Goal: Information Seeking & Learning: Learn about a topic

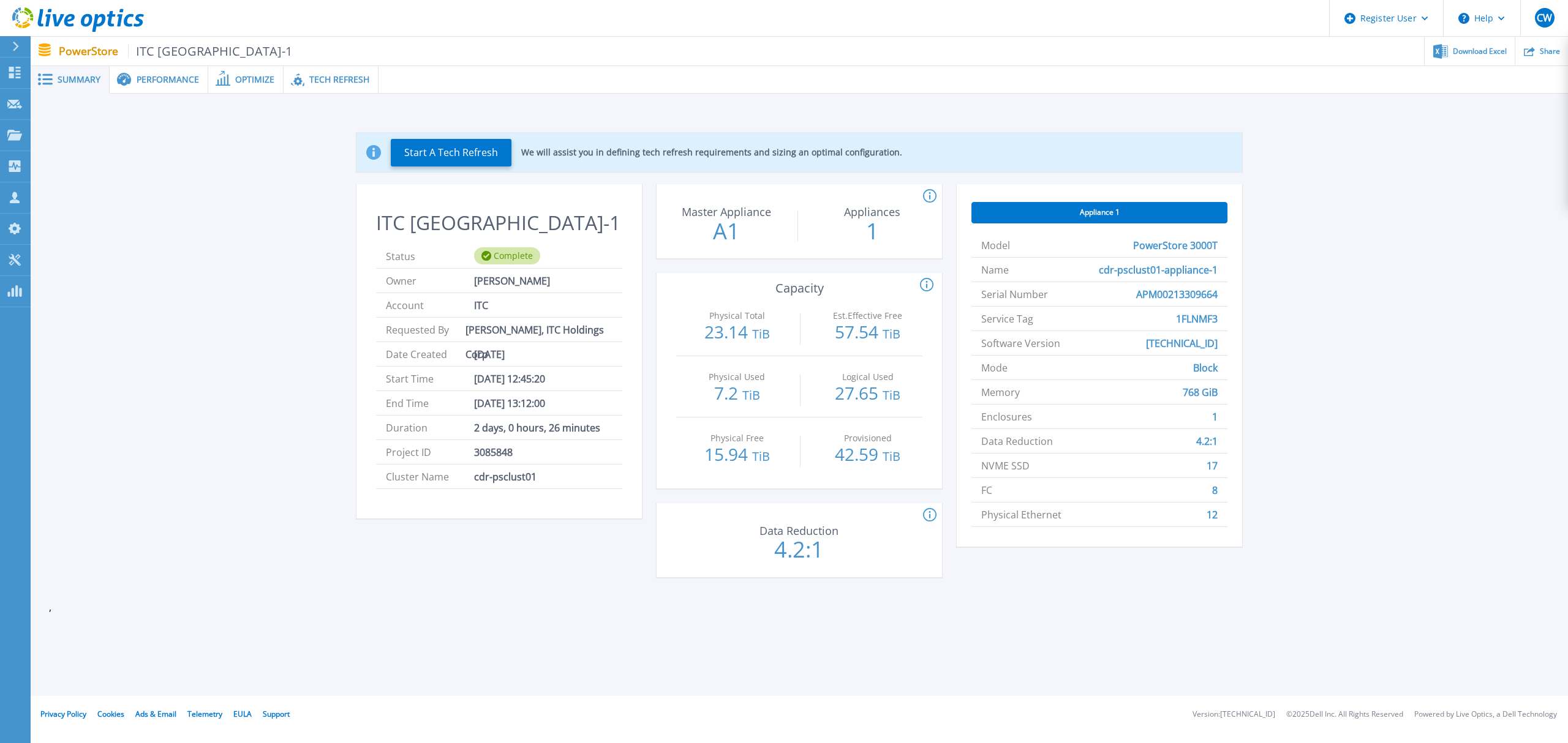
click at [12, 48] on icon at bounding box center [16, 46] width 7 height 10
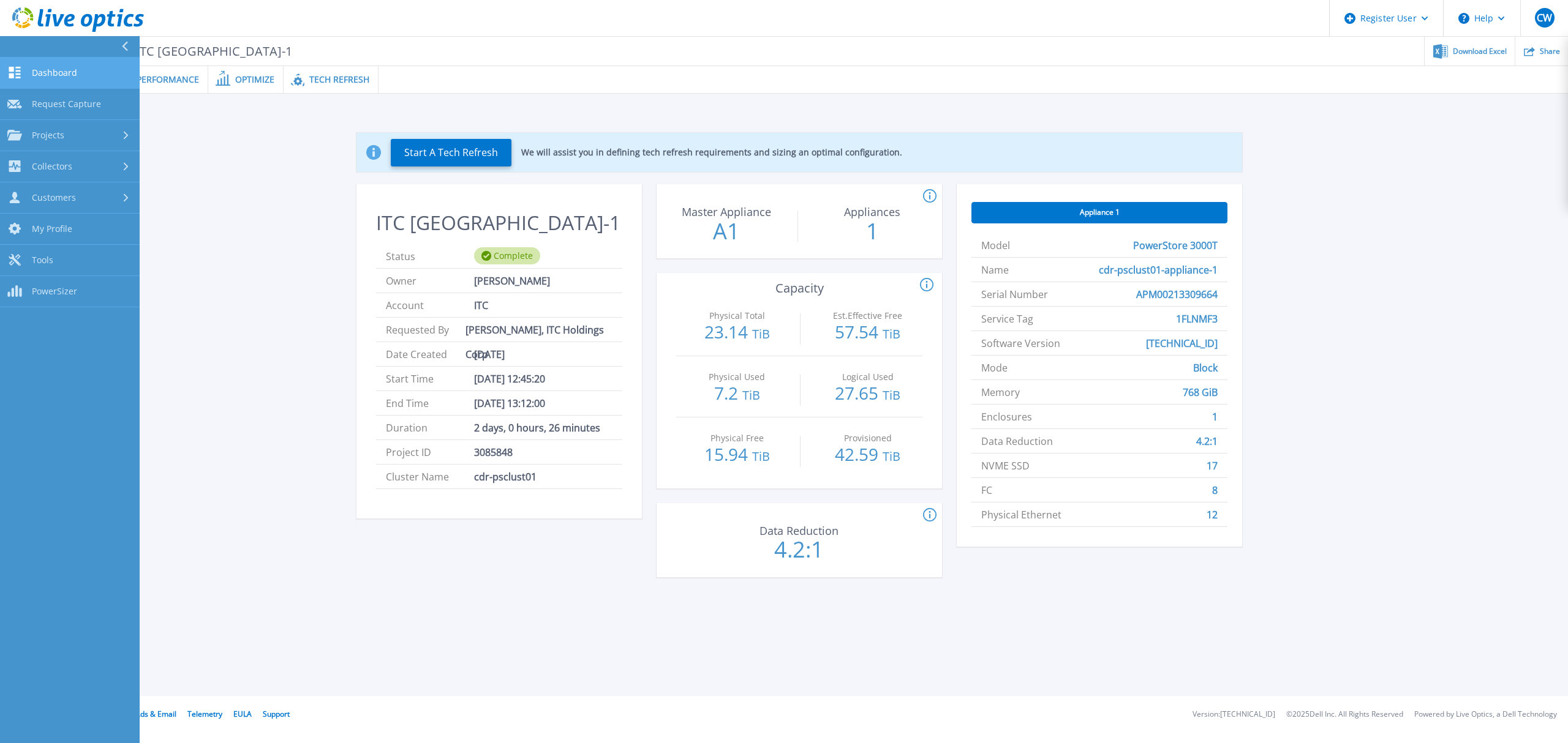
click at [50, 66] on link "Dashboard Dashboard" at bounding box center [69, 73] width 140 height 31
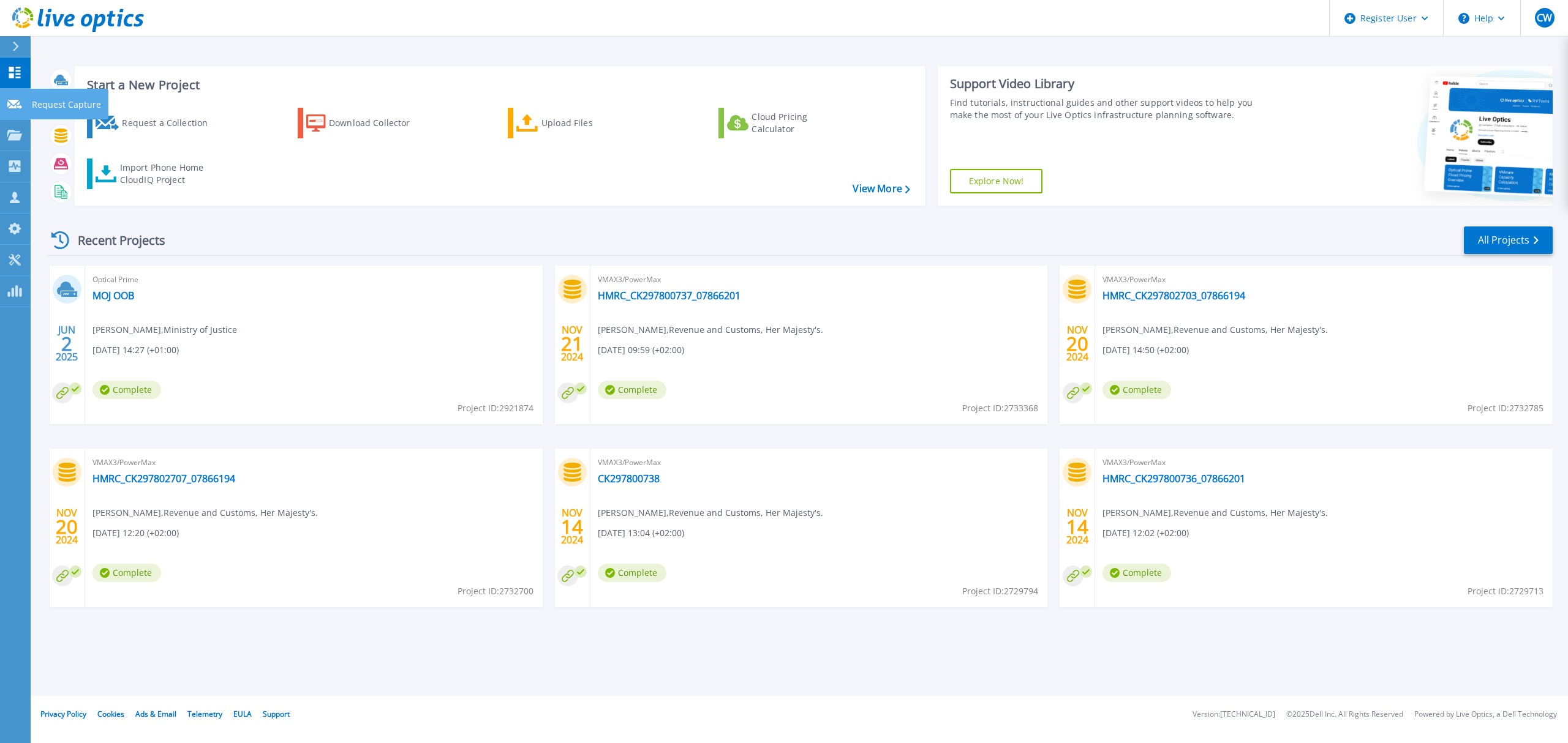
click at [11, 108] on icon at bounding box center [15, 104] width 15 height 9
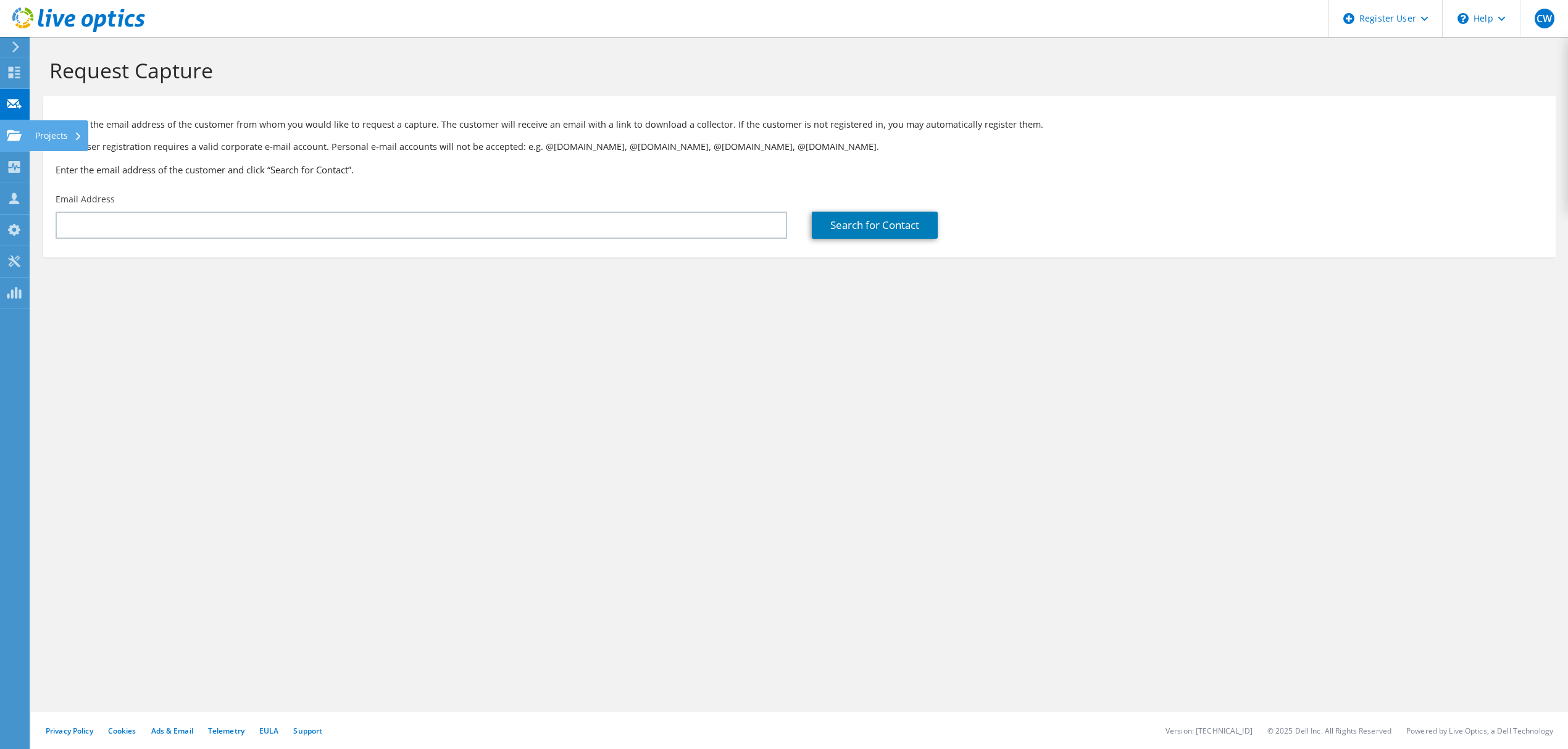
click at [9, 129] on use at bounding box center [14, 134] width 15 height 11
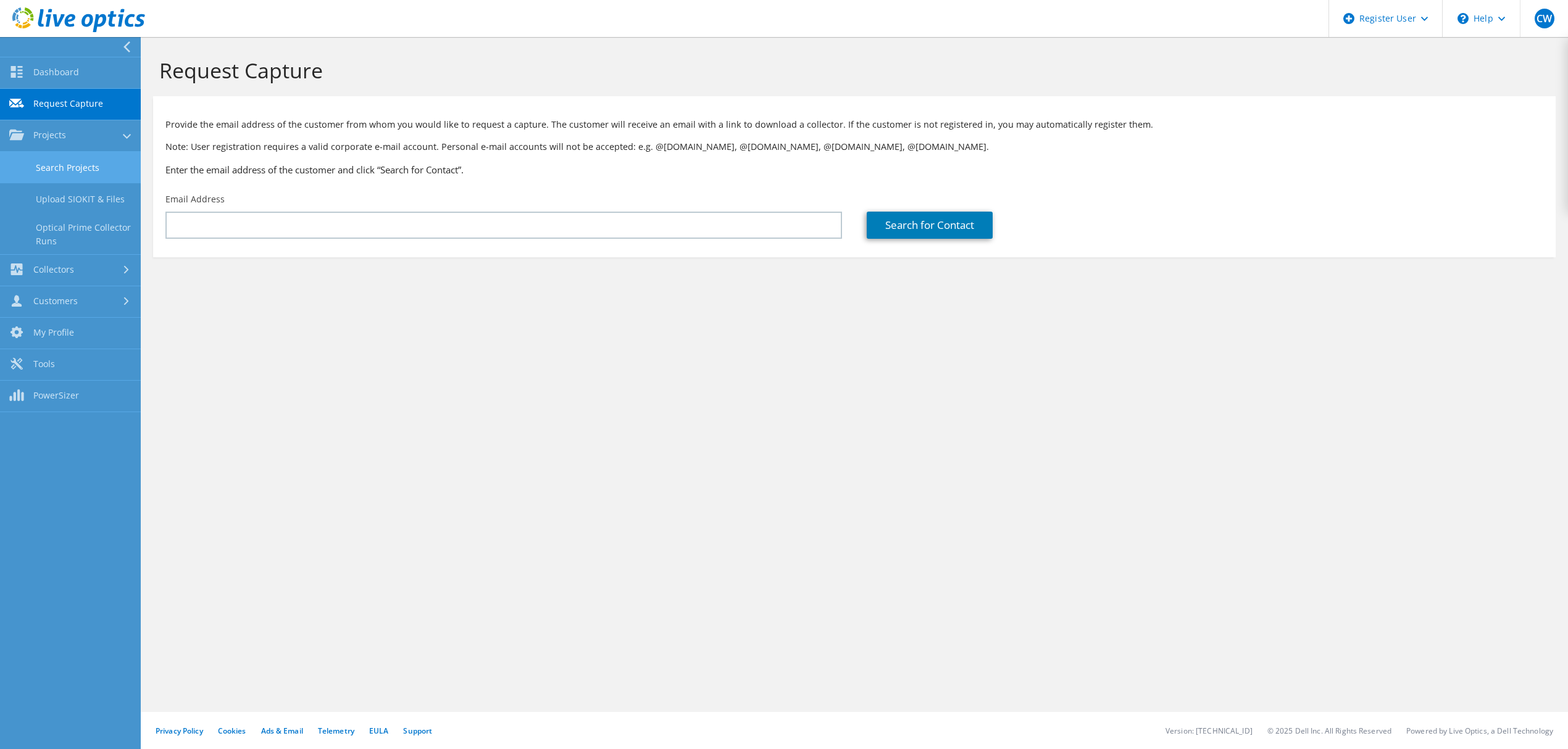
click at [74, 161] on link "Search Projects" at bounding box center [70, 167] width 141 height 31
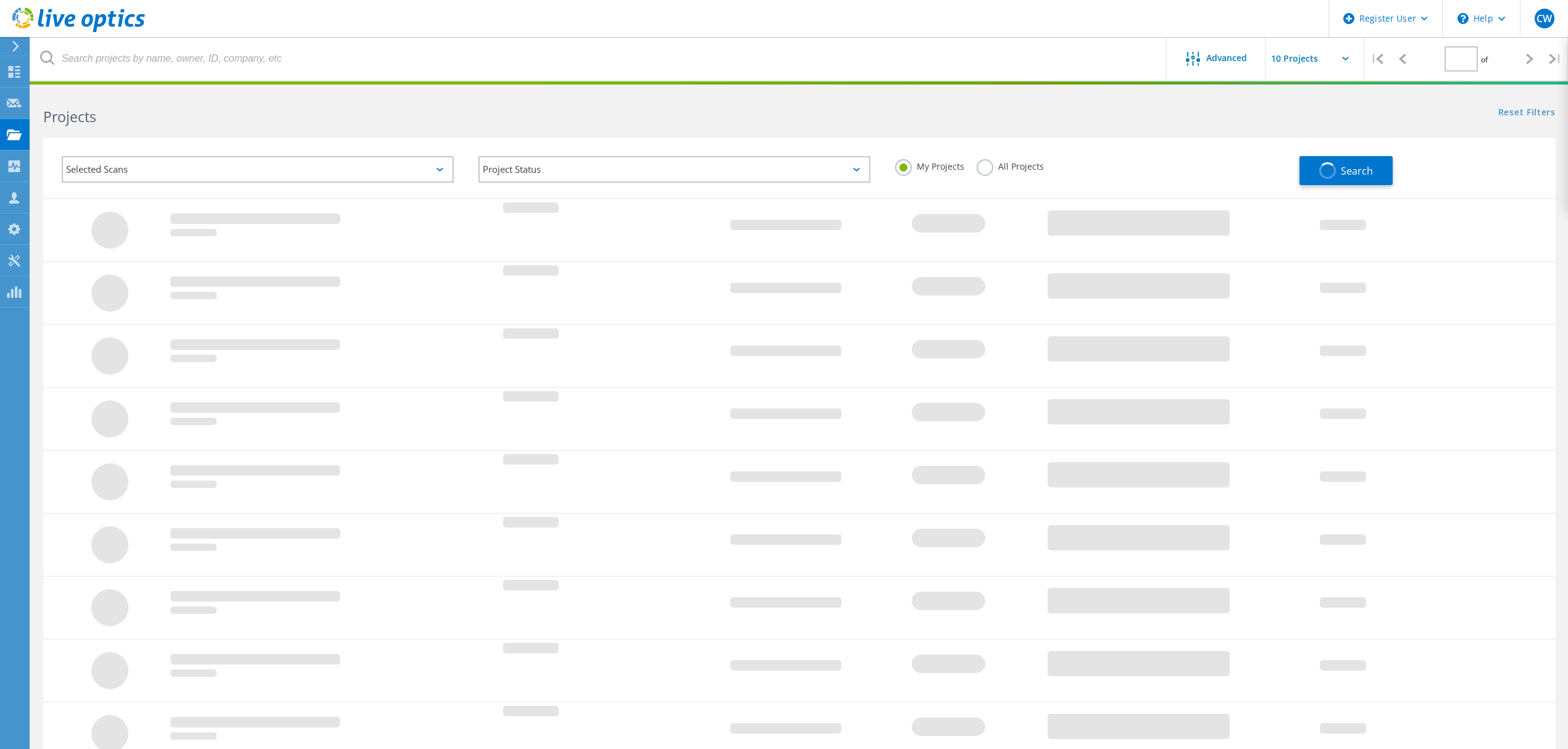
type input "1"
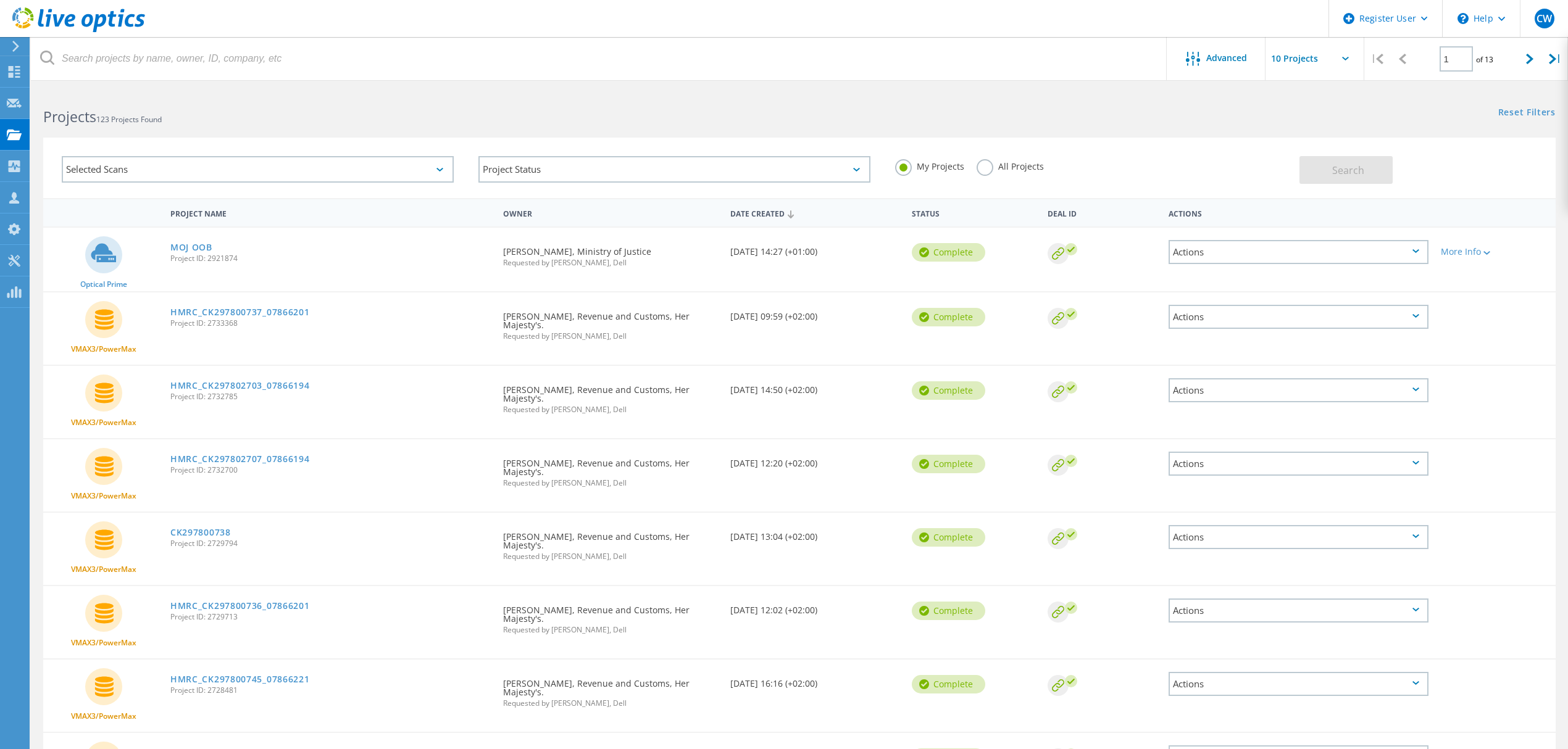
click at [984, 169] on label "All Projects" at bounding box center [1010, 165] width 67 height 12
click at [0, 0] on input "All Projects" at bounding box center [0, 0] width 0 height 0
click at [1316, 173] on button "Search" at bounding box center [1346, 170] width 93 height 27
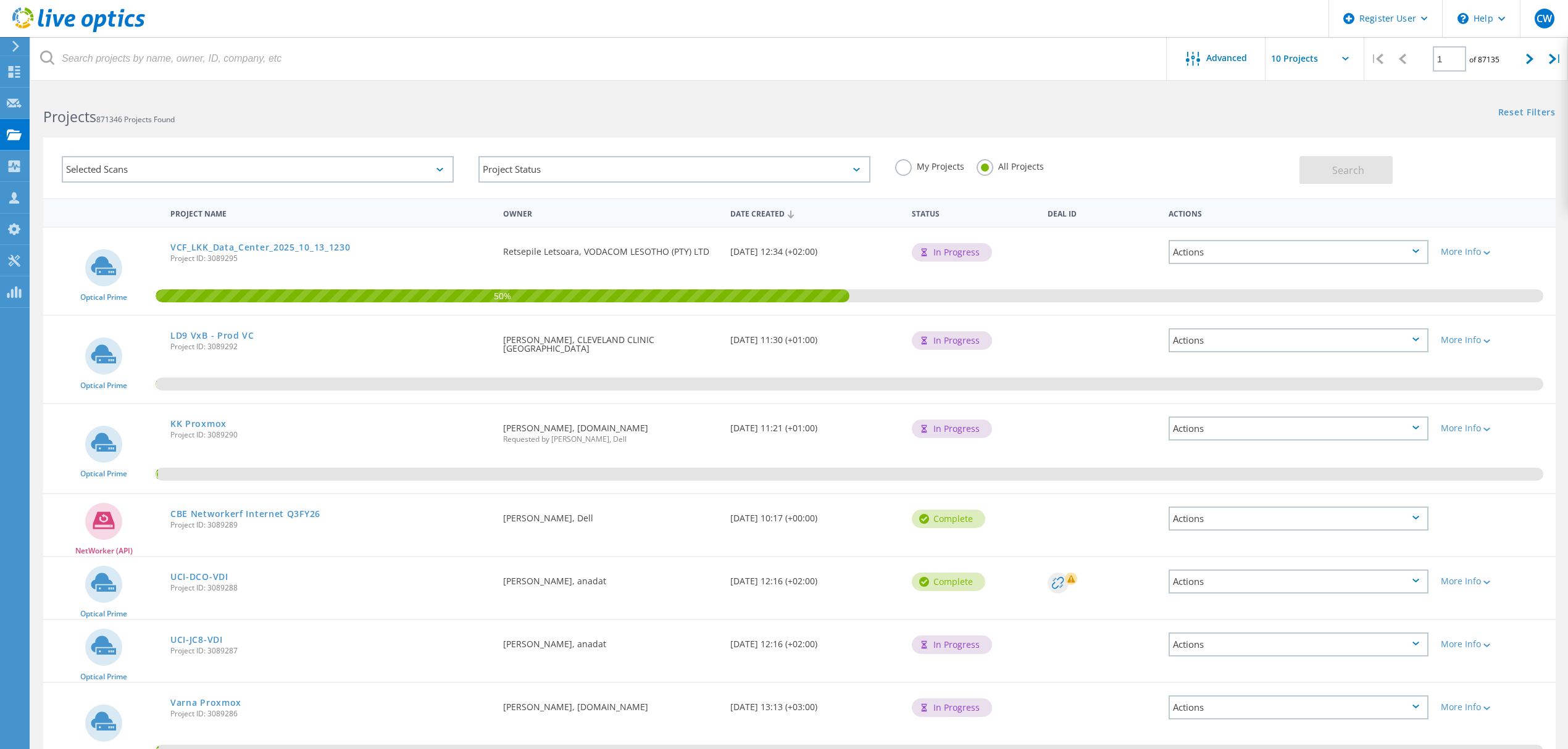
click at [405, 159] on div "Selected Scans" at bounding box center [257, 169] width 392 height 26
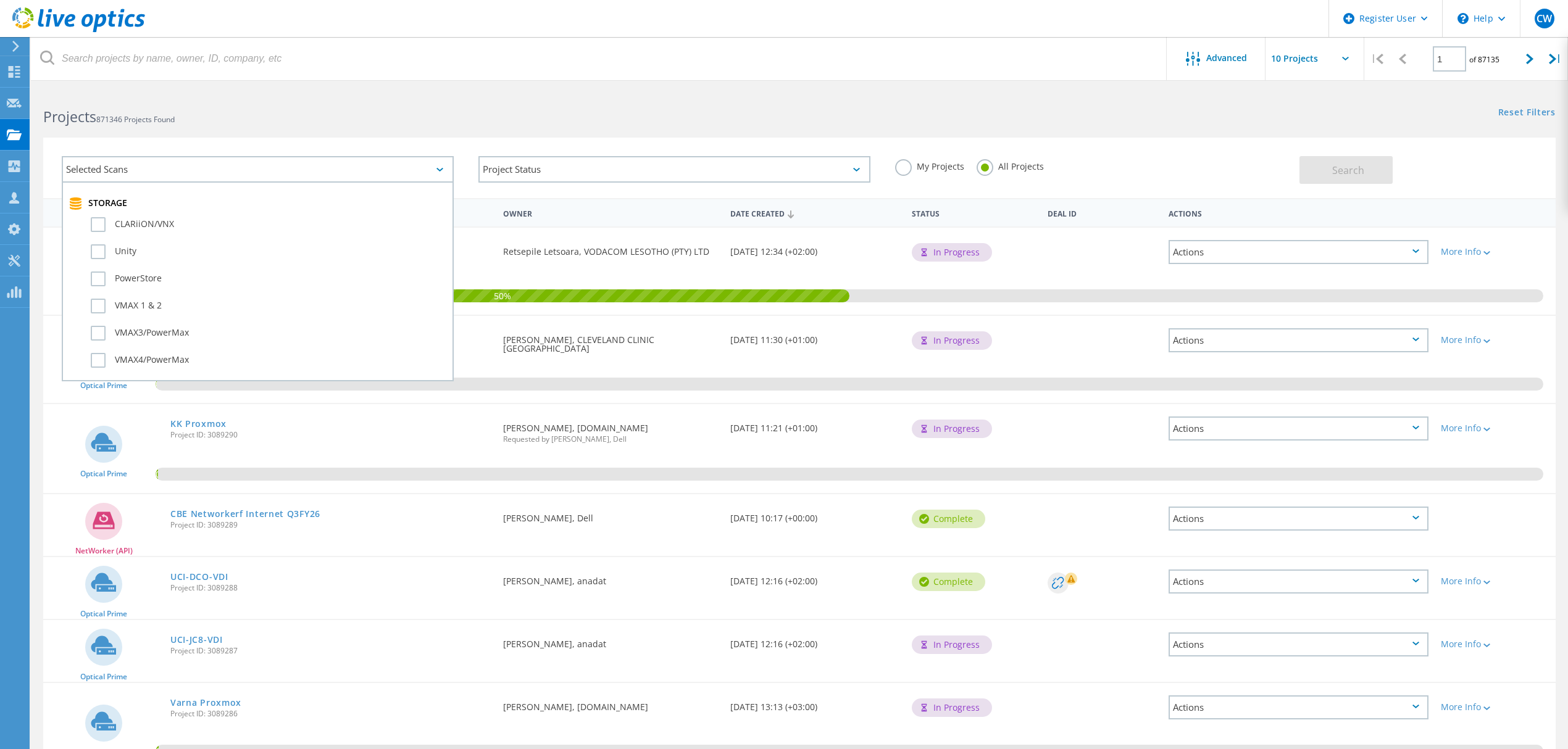
scroll to position [247, 0]
drag, startPoint x: 110, startPoint y: 270, endPoint x: 104, endPoint y: 265, distance: 7.8
click at [107, 267] on div "Unity" at bounding box center [258, 277] width 377 height 27
click at [102, 267] on label "Unity" at bounding box center [268, 275] width 355 height 15
click at [0, 0] on input "Unity" at bounding box center [0, 0] width 0 height 0
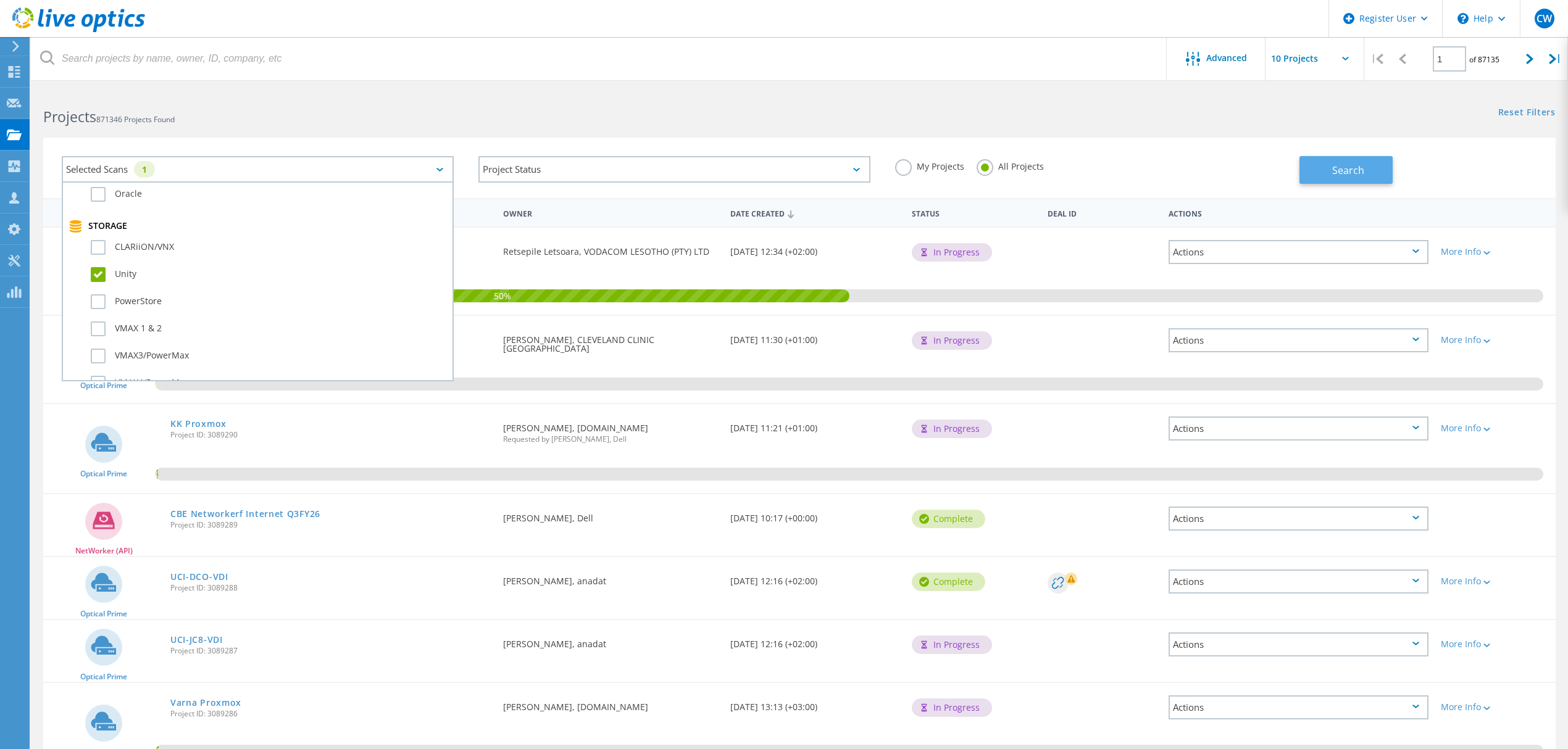
click at [1324, 169] on button "Search" at bounding box center [1346, 170] width 93 height 27
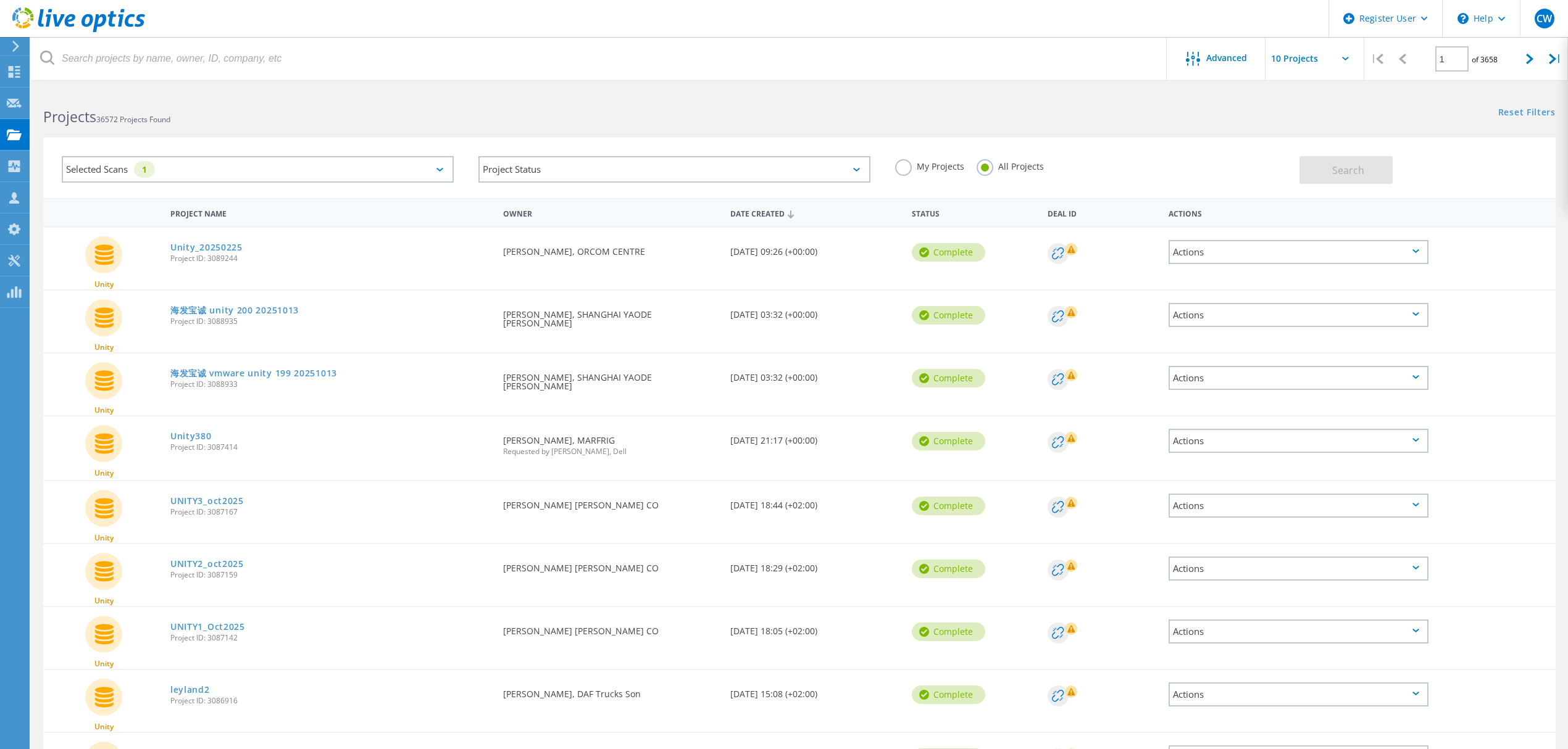
click at [223, 255] on span "Project ID: 3089244" at bounding box center [330, 259] width 320 height 7
click at [217, 243] on link "Unity_20250225" at bounding box center [207, 247] width 72 height 9
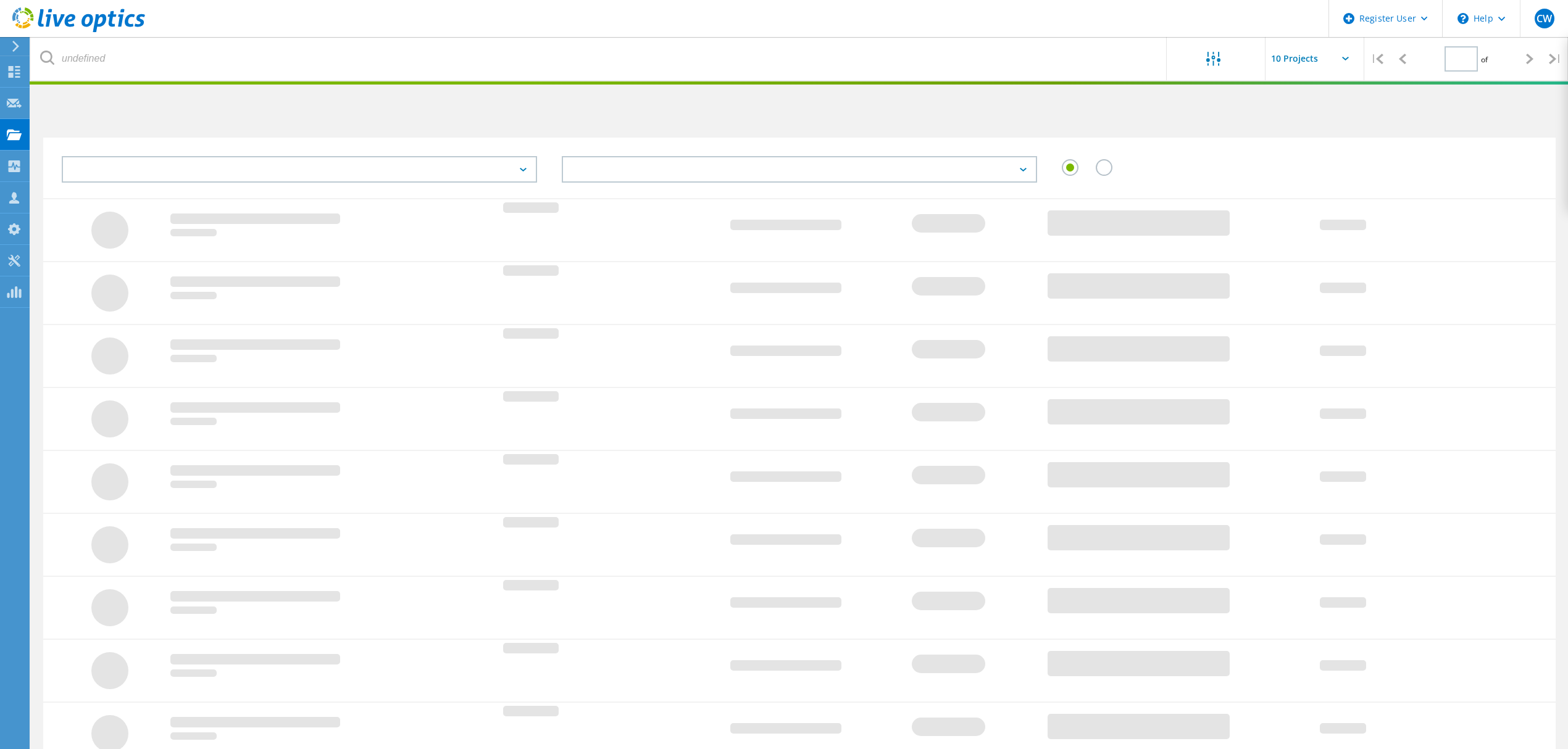
type input "1"
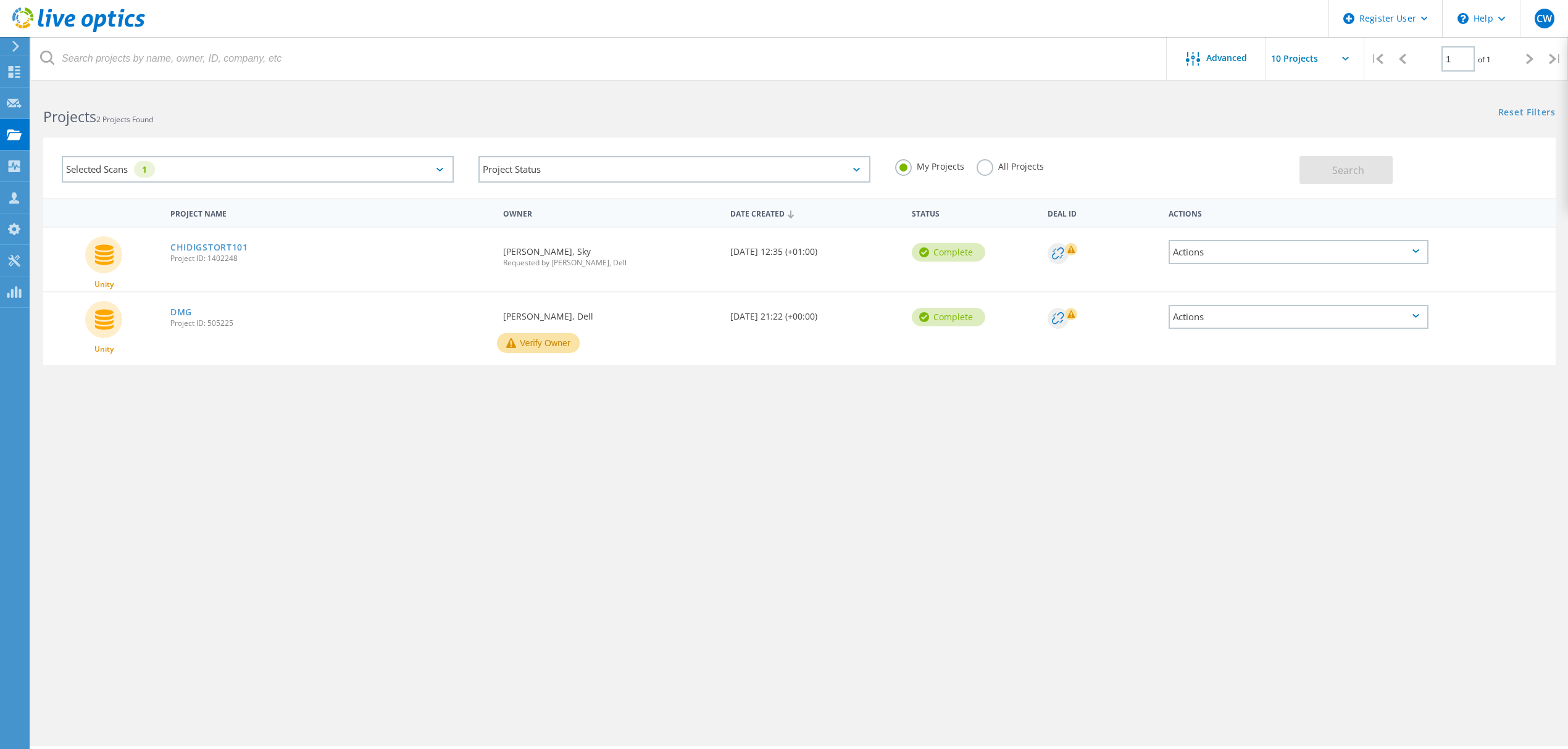
click at [442, 166] on div "Selected Scans 1" at bounding box center [257, 169] width 392 height 26
click at [91, 294] on label "PowerStore" at bounding box center [268, 302] width 355 height 15
click at [0, 0] on input "PowerStore" at bounding box center [0, 0] width 0 height 0
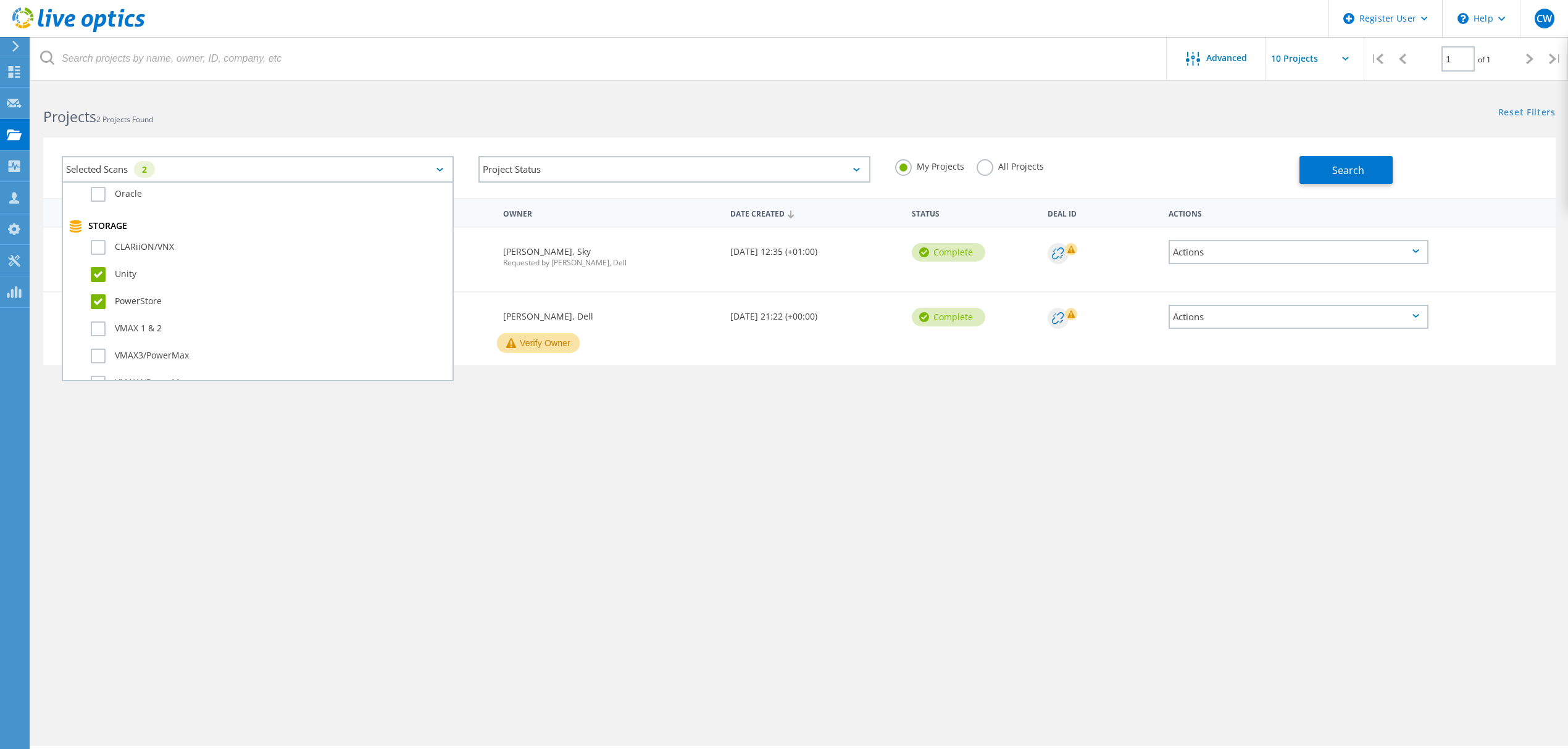
click at [978, 166] on label "All Projects" at bounding box center [1010, 165] width 67 height 12
click at [0, 0] on input "All Projects" at bounding box center [0, 0] width 0 height 0
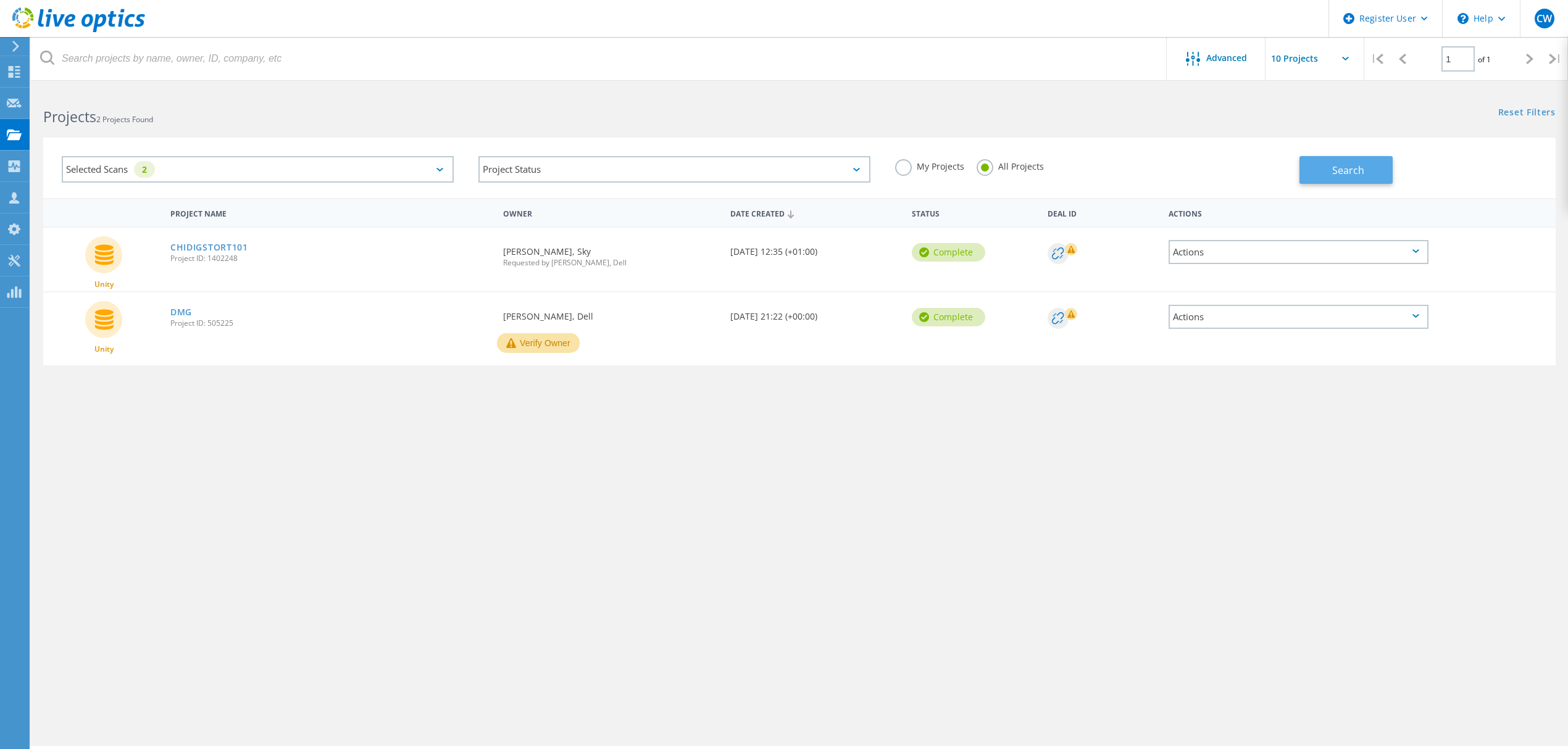
click at [1333, 167] on span "Search" at bounding box center [1347, 171] width 32 height 14
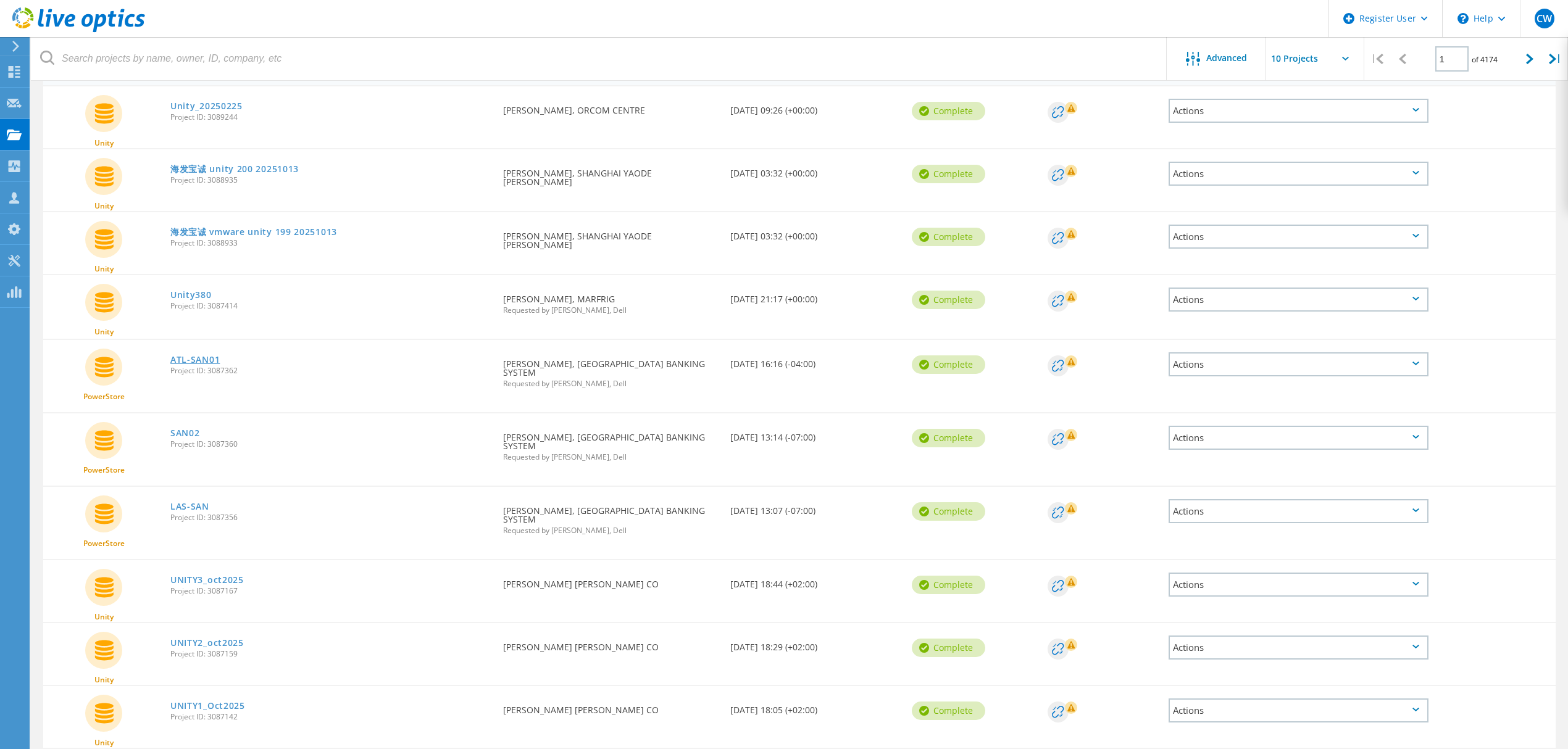
scroll to position [159, 0]
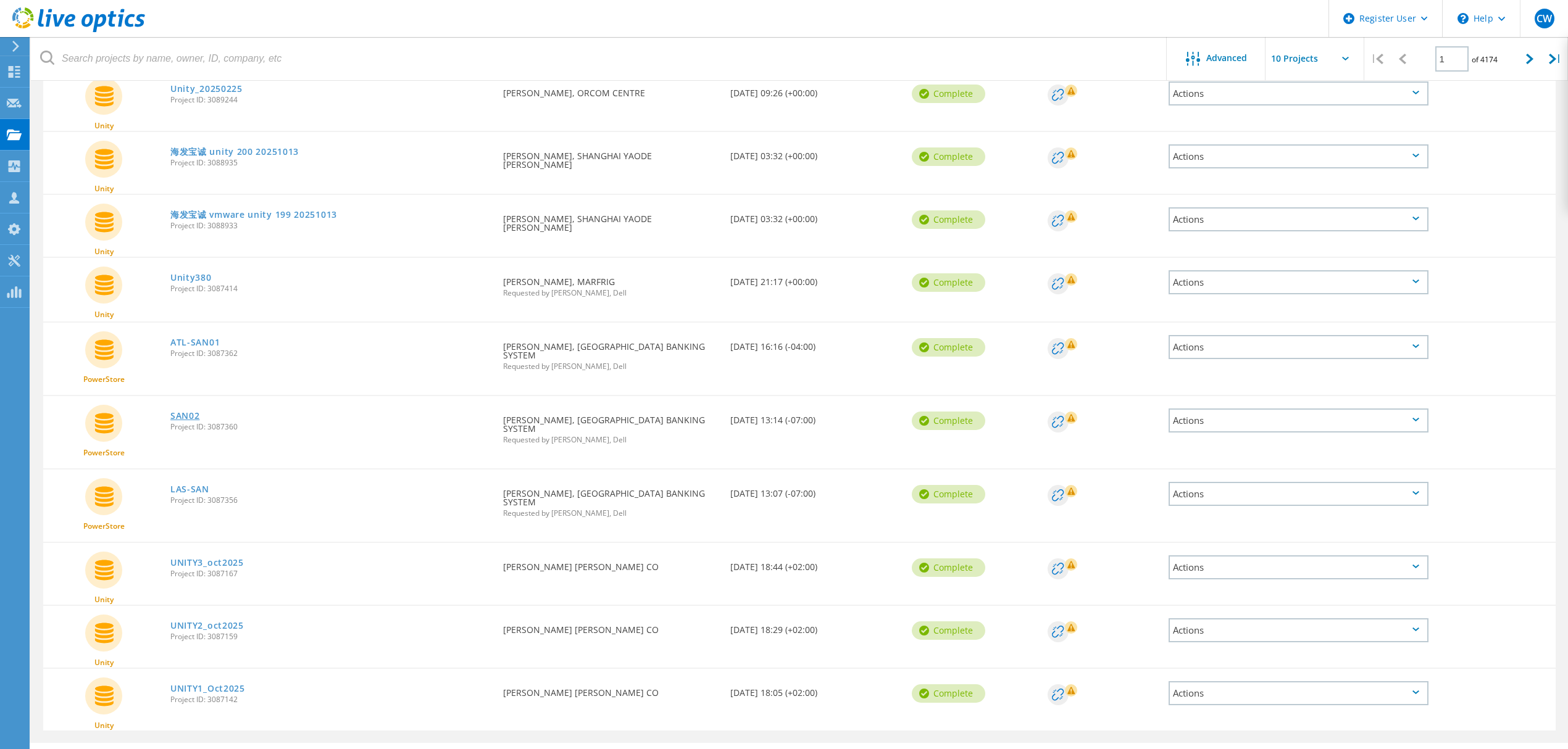
click at [181, 412] on link "SAN02" at bounding box center [185, 416] width 29 height 9
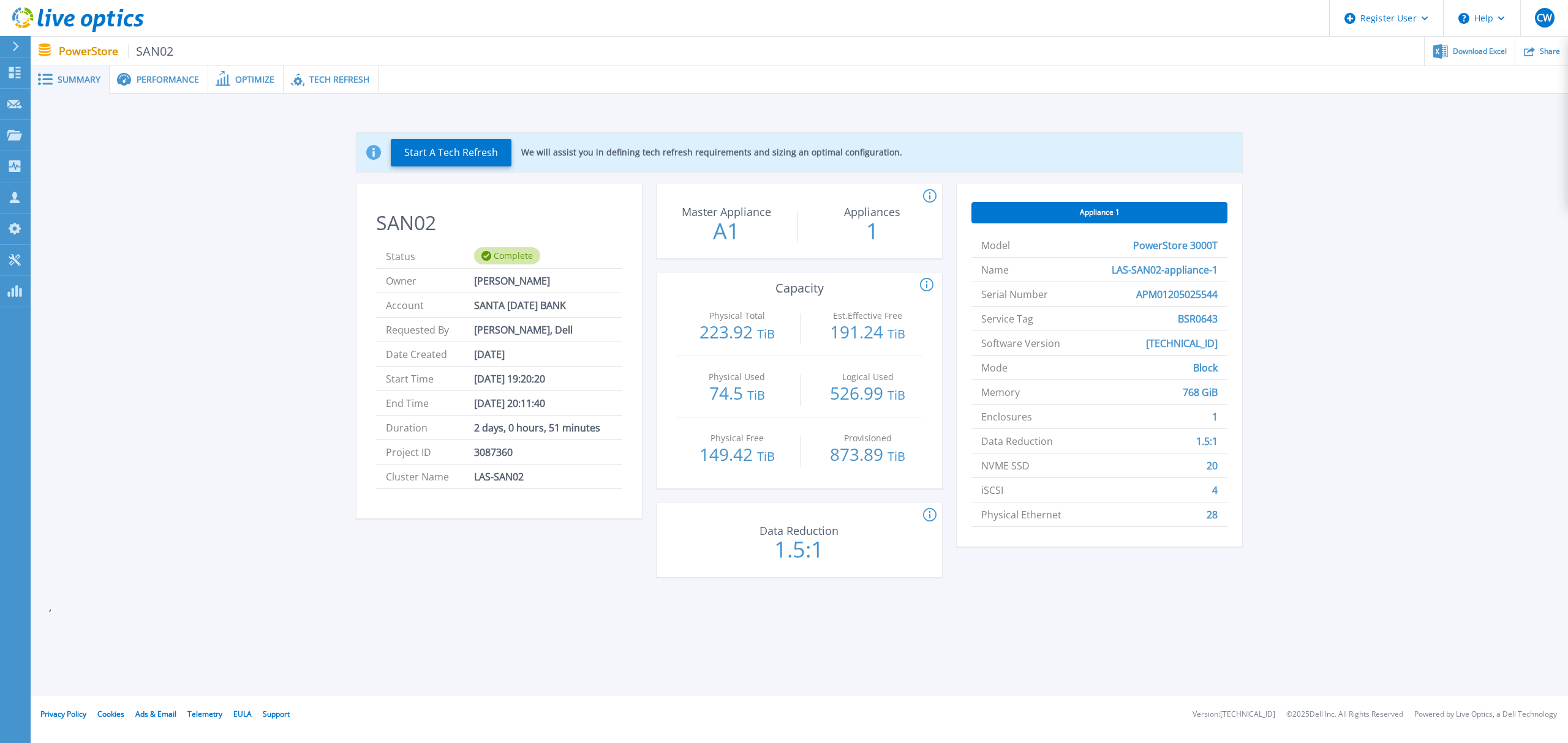
click at [153, 69] on div "Performance" at bounding box center [159, 80] width 99 height 27
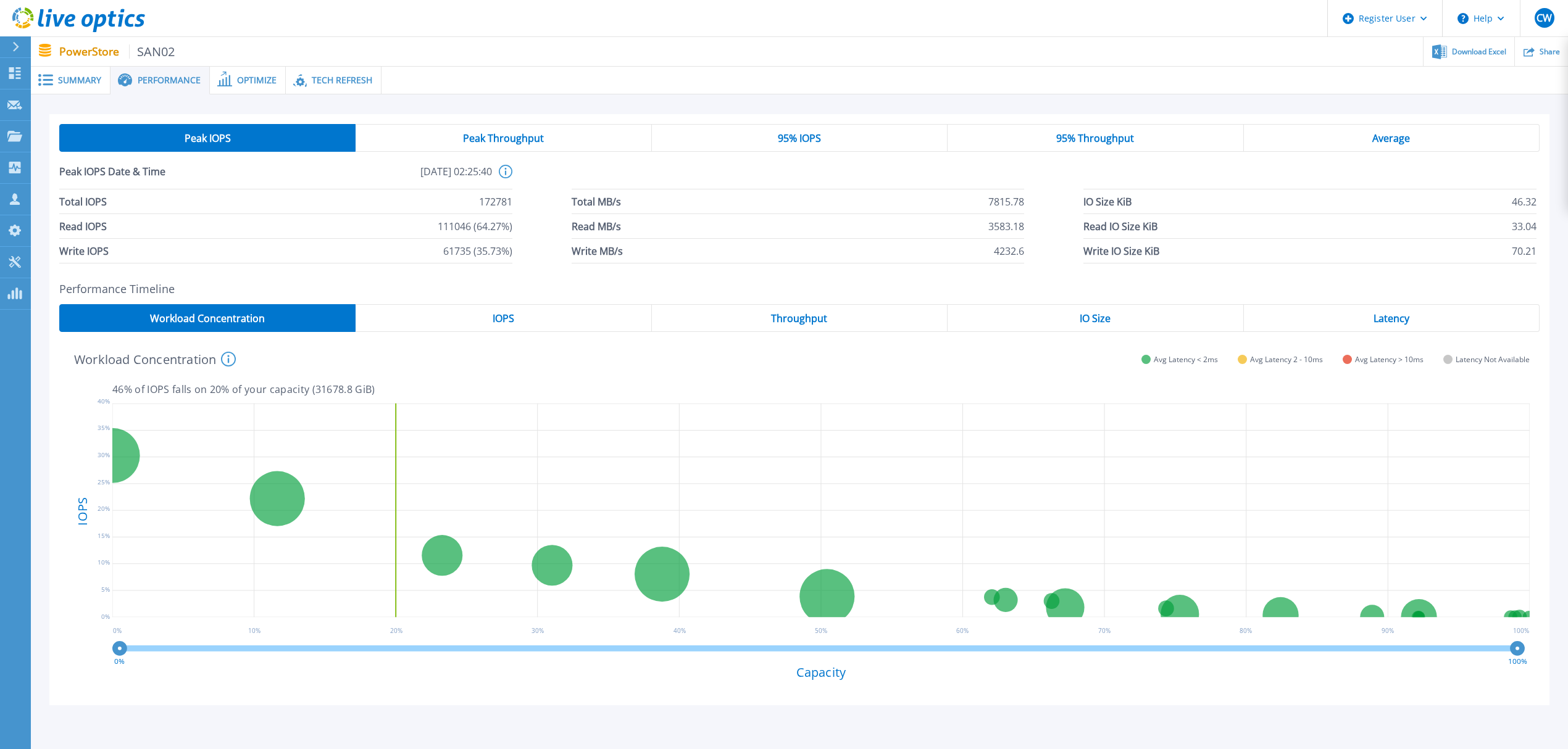
click at [1381, 141] on span "Average" at bounding box center [1391, 138] width 37 height 10
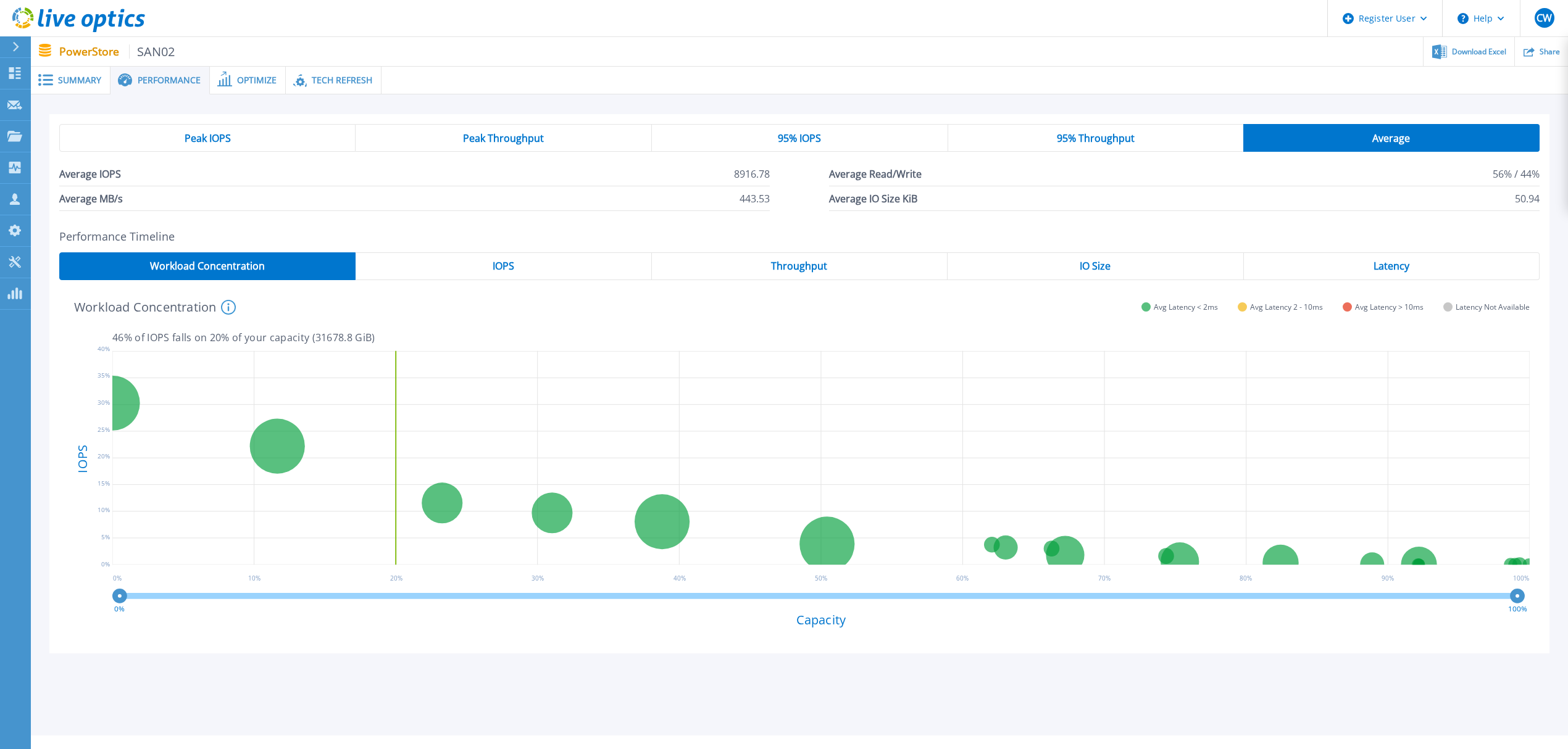
click at [233, 133] on div "Peak IOPS" at bounding box center [207, 138] width 296 height 27
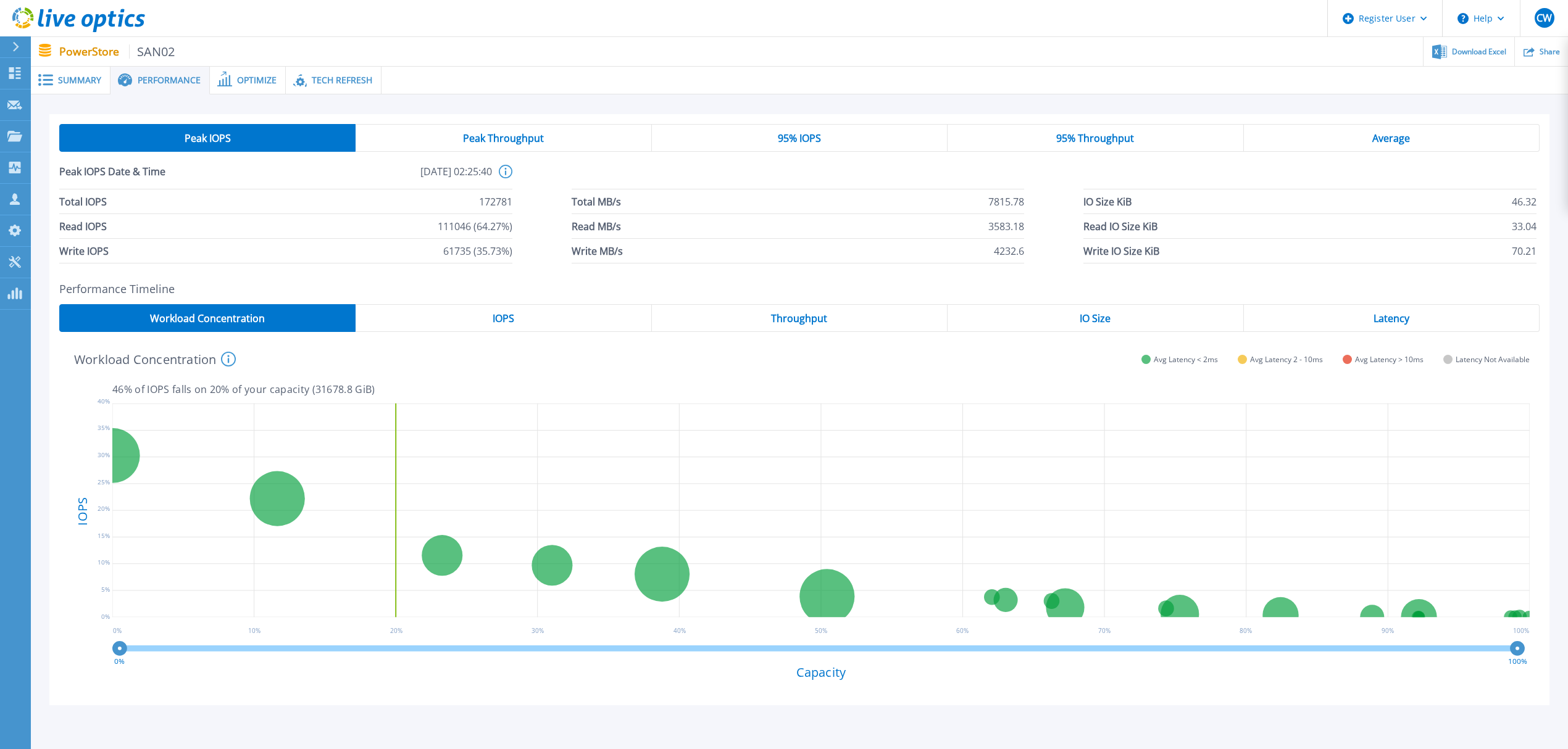
click at [247, 79] on span "Optimize" at bounding box center [256, 81] width 39 height 9
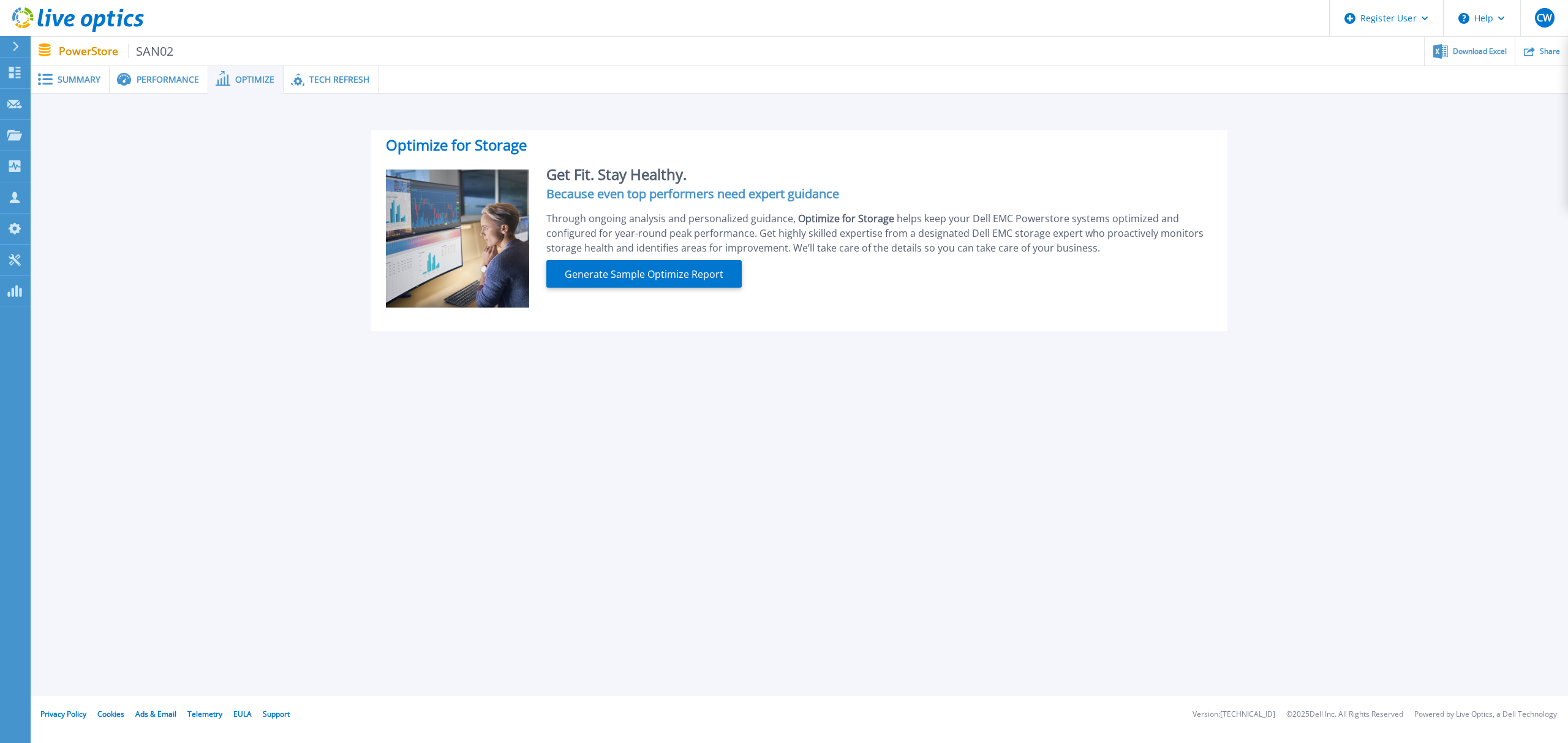
click at [334, 81] on span "Tech Refresh" at bounding box center [339, 80] width 60 height 9
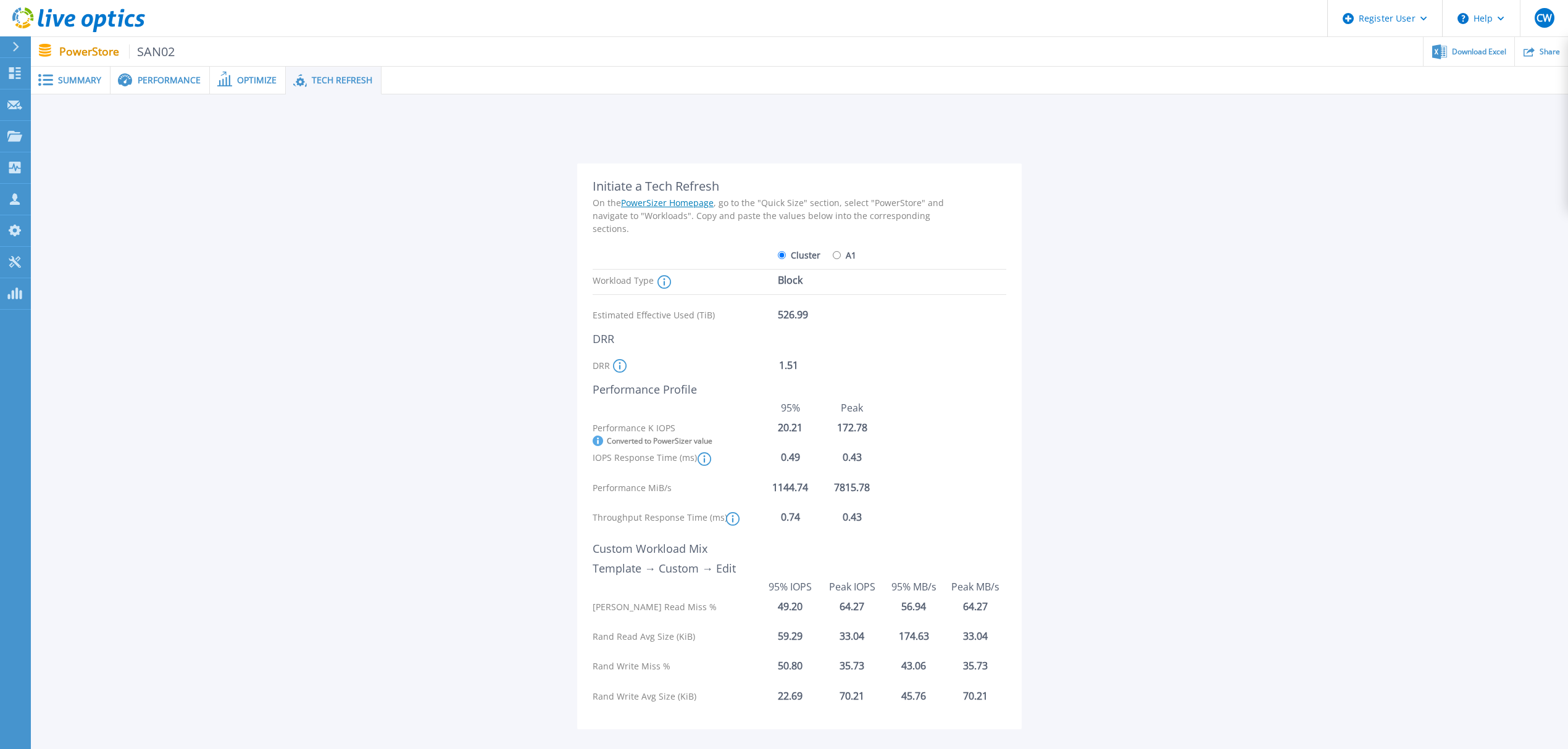
click at [659, 284] on icon at bounding box center [664, 282] width 14 height 14
click at [58, 79] on span "Summary" at bounding box center [79, 81] width 43 height 9
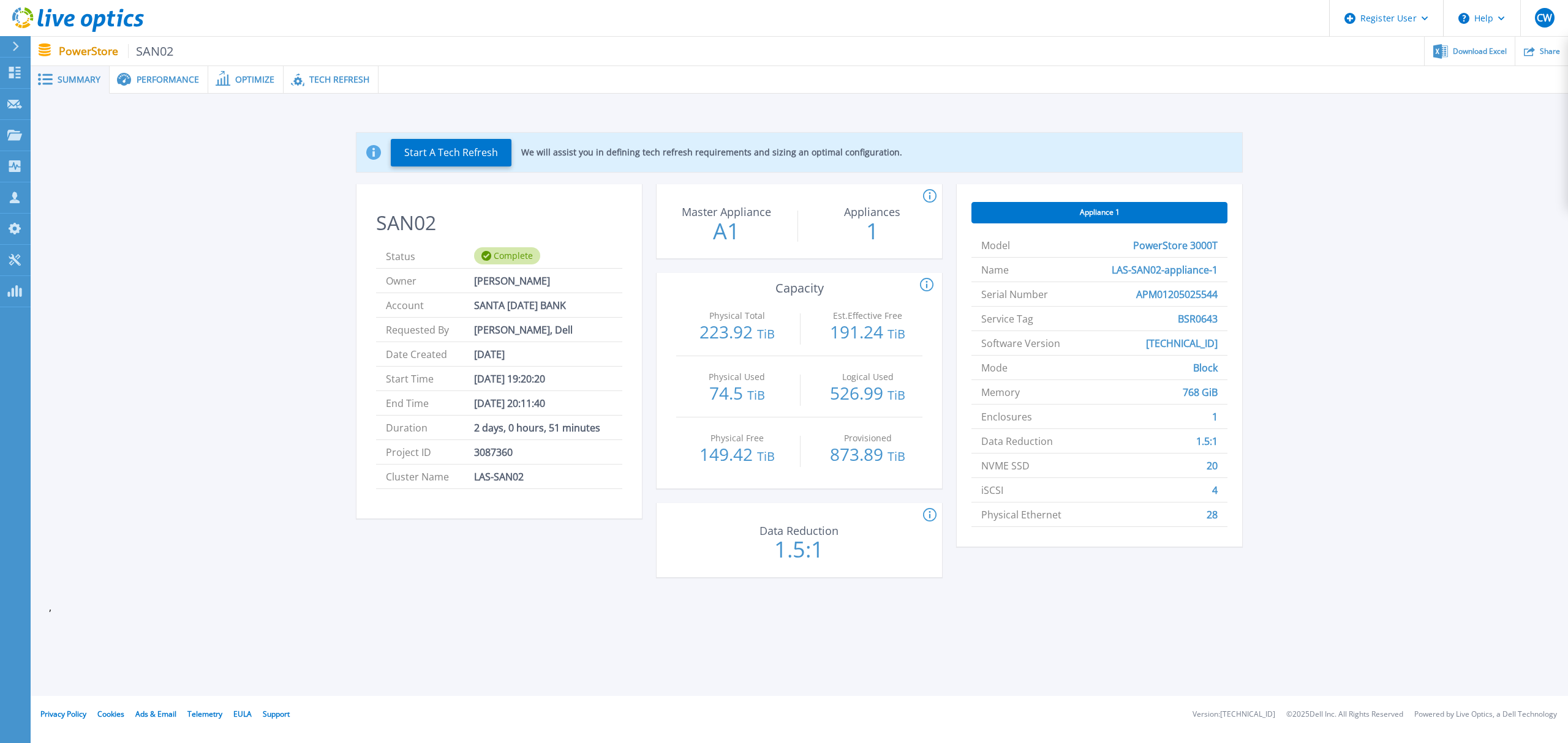
click at [1094, 209] on span "Appliance 1" at bounding box center [1100, 213] width 40 height 10
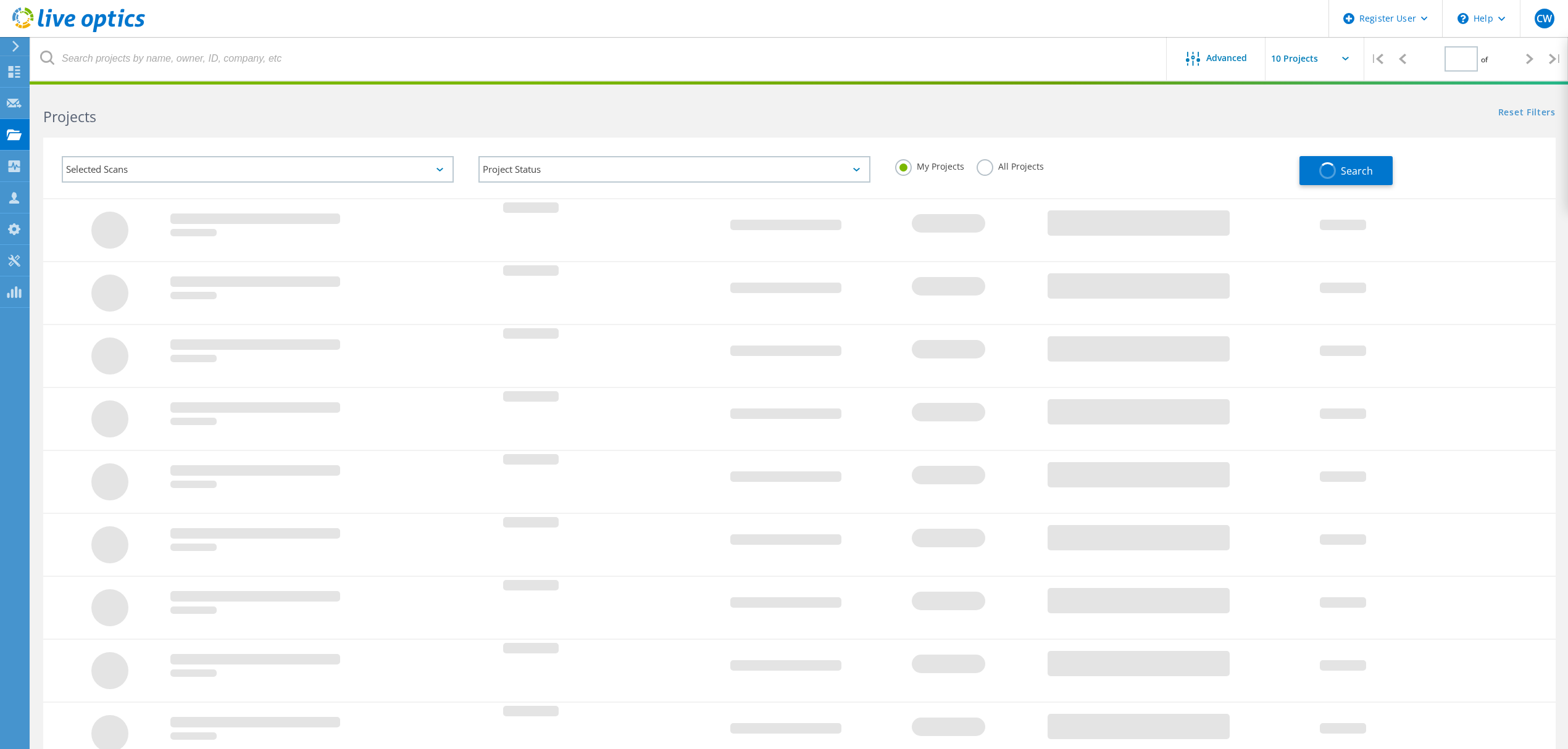
type input "1"
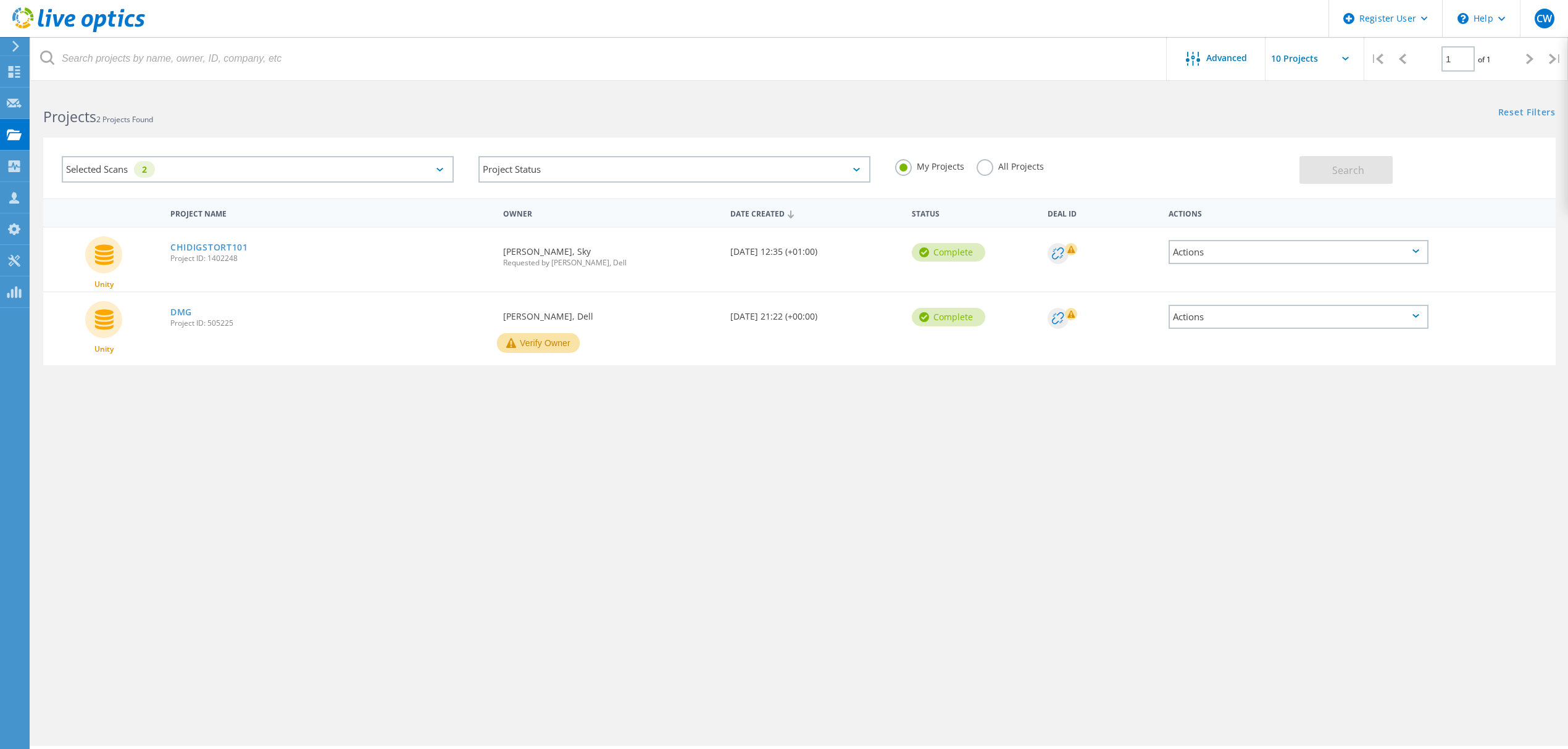
click at [435, 172] on div "Selected Scans 2" at bounding box center [257, 169] width 392 height 26
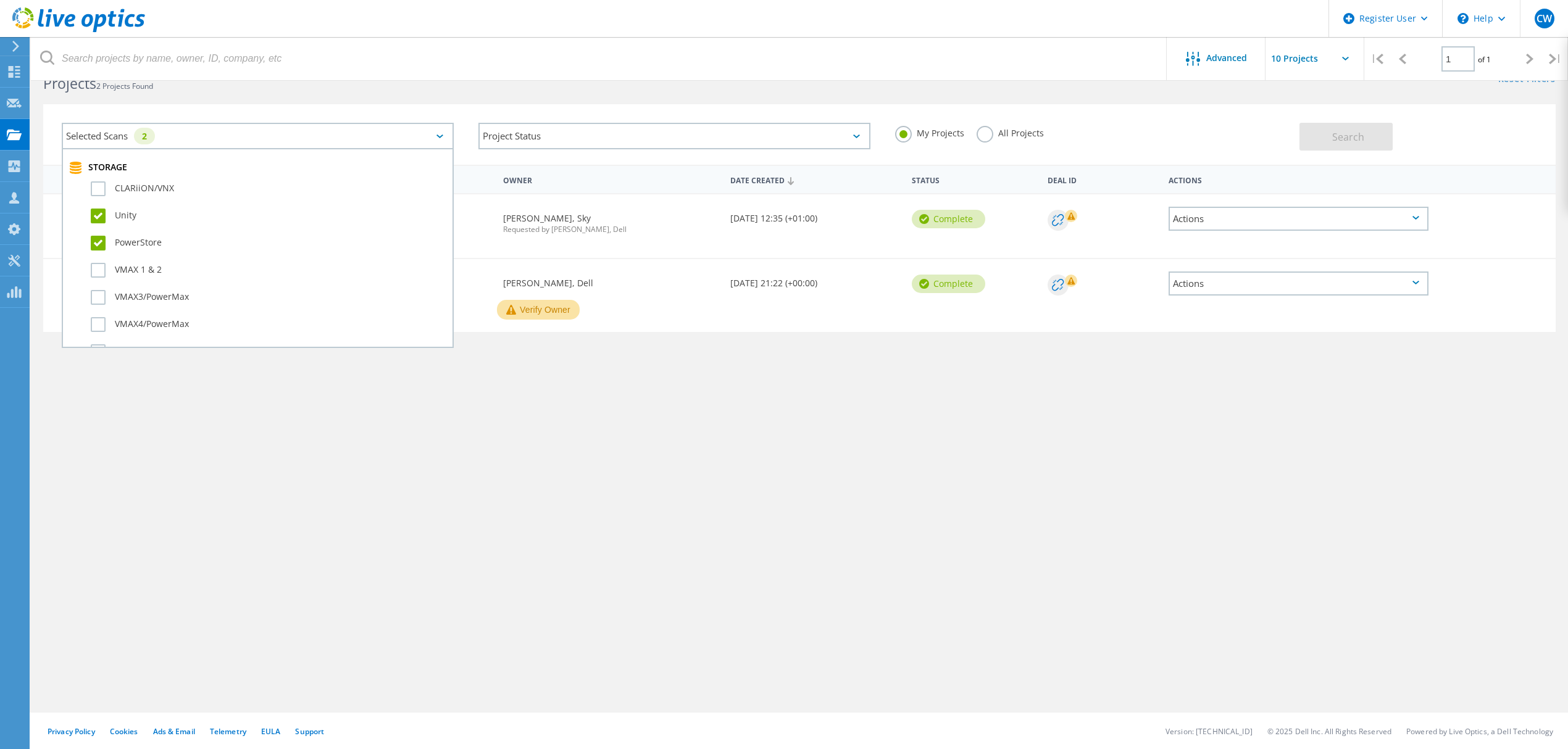
scroll to position [263, 0]
click at [99, 245] on label "PowerStore" at bounding box center [268, 252] width 355 height 15
click at [0, 0] on input "PowerStore" at bounding box center [0, 0] width 0 height 0
click at [94, 218] on label "Unity" at bounding box center [268, 226] width 355 height 15
click at [0, 0] on input "Unity" at bounding box center [0, 0] width 0 height 0
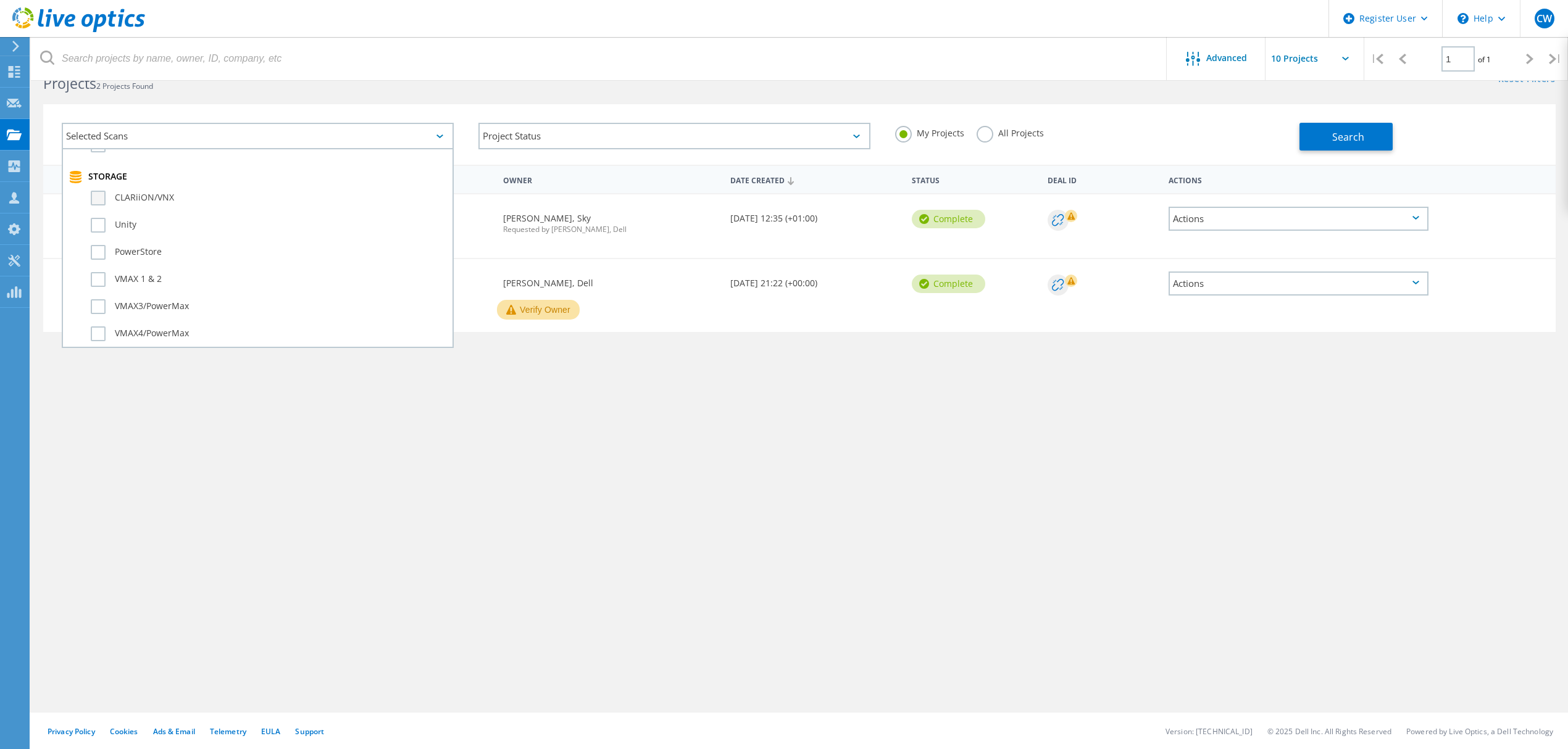
click at [129, 194] on label "CLARiiON/VNX" at bounding box center [268, 198] width 355 height 15
click at [0, 0] on input "CLARiiON/VNX" at bounding box center [0, 0] width 0 height 0
click at [1359, 127] on button "Search" at bounding box center [1346, 137] width 93 height 27
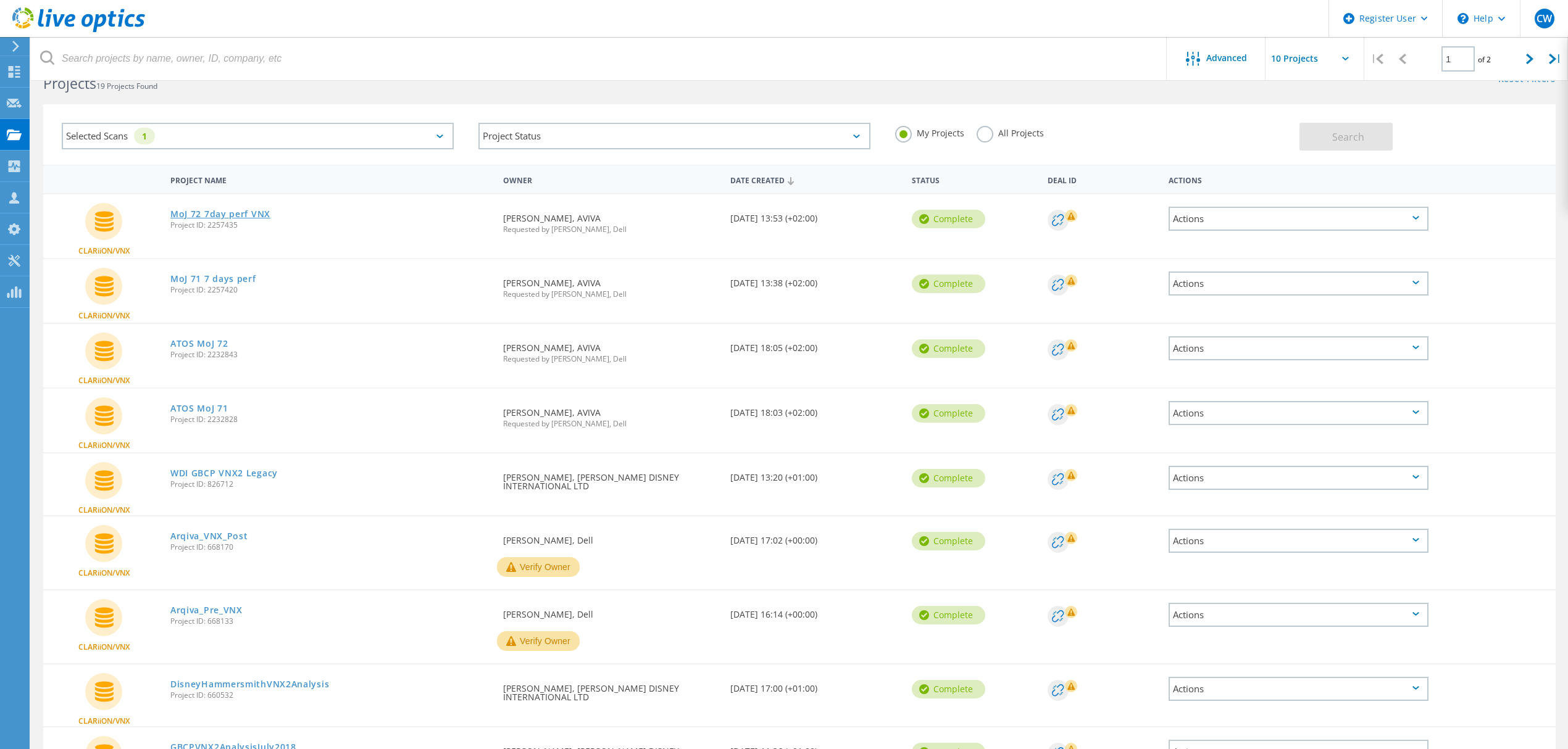
click at [225, 211] on link "MoJ 72 7day perf VNX" at bounding box center [221, 214] width 100 height 9
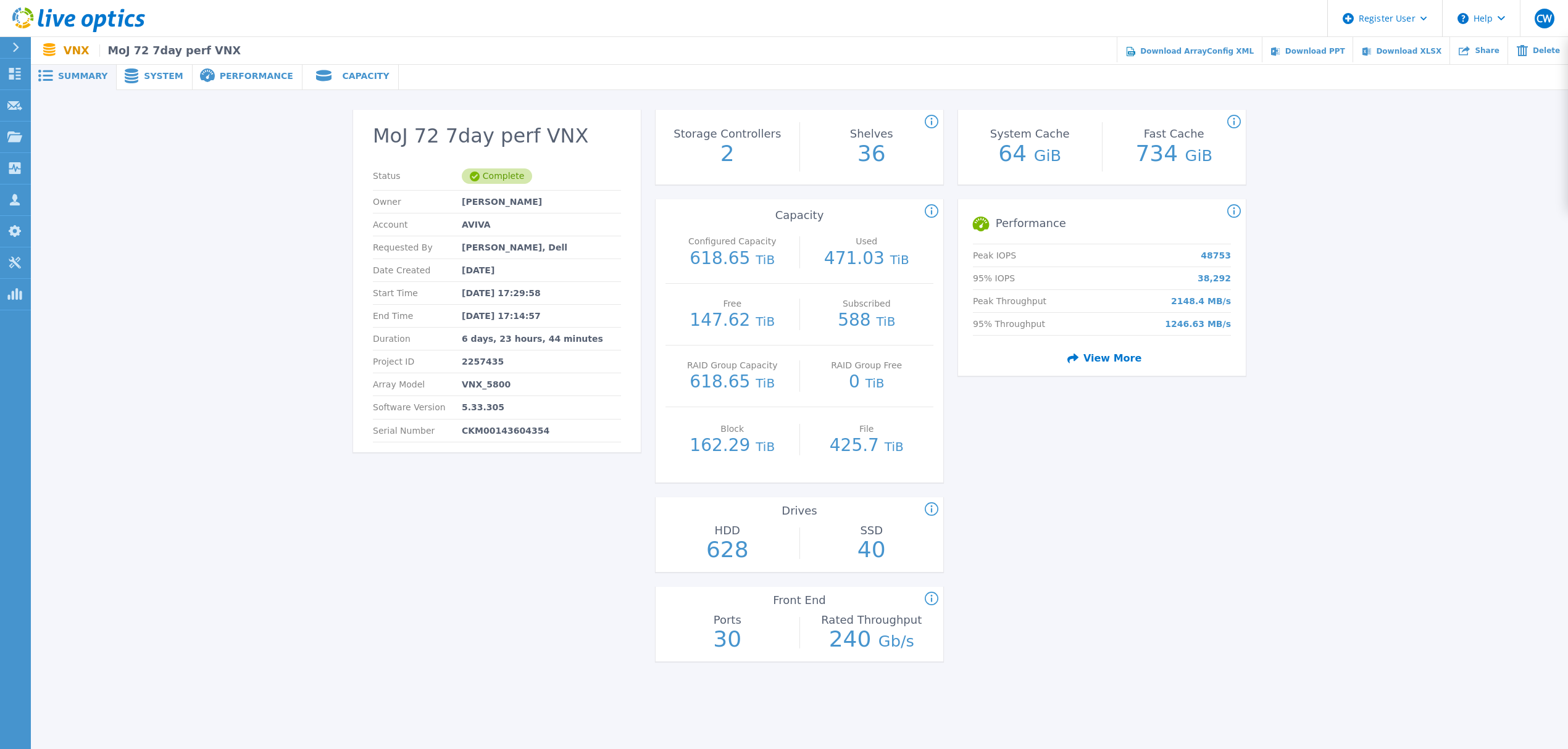
click at [146, 77] on span "System" at bounding box center [163, 76] width 39 height 9
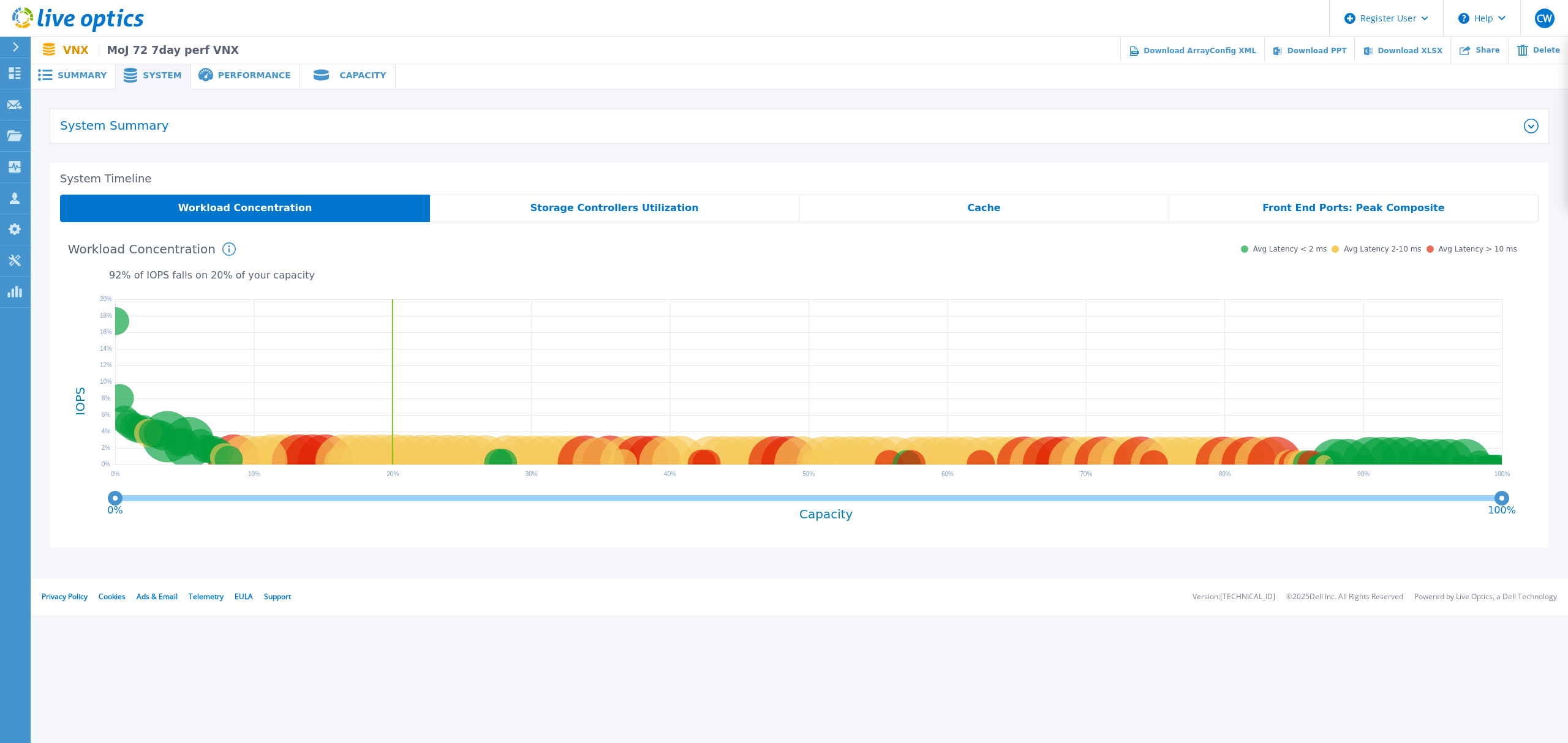
click at [652, 206] on span "Storage Controllers Utilization" at bounding box center [615, 208] width 169 height 10
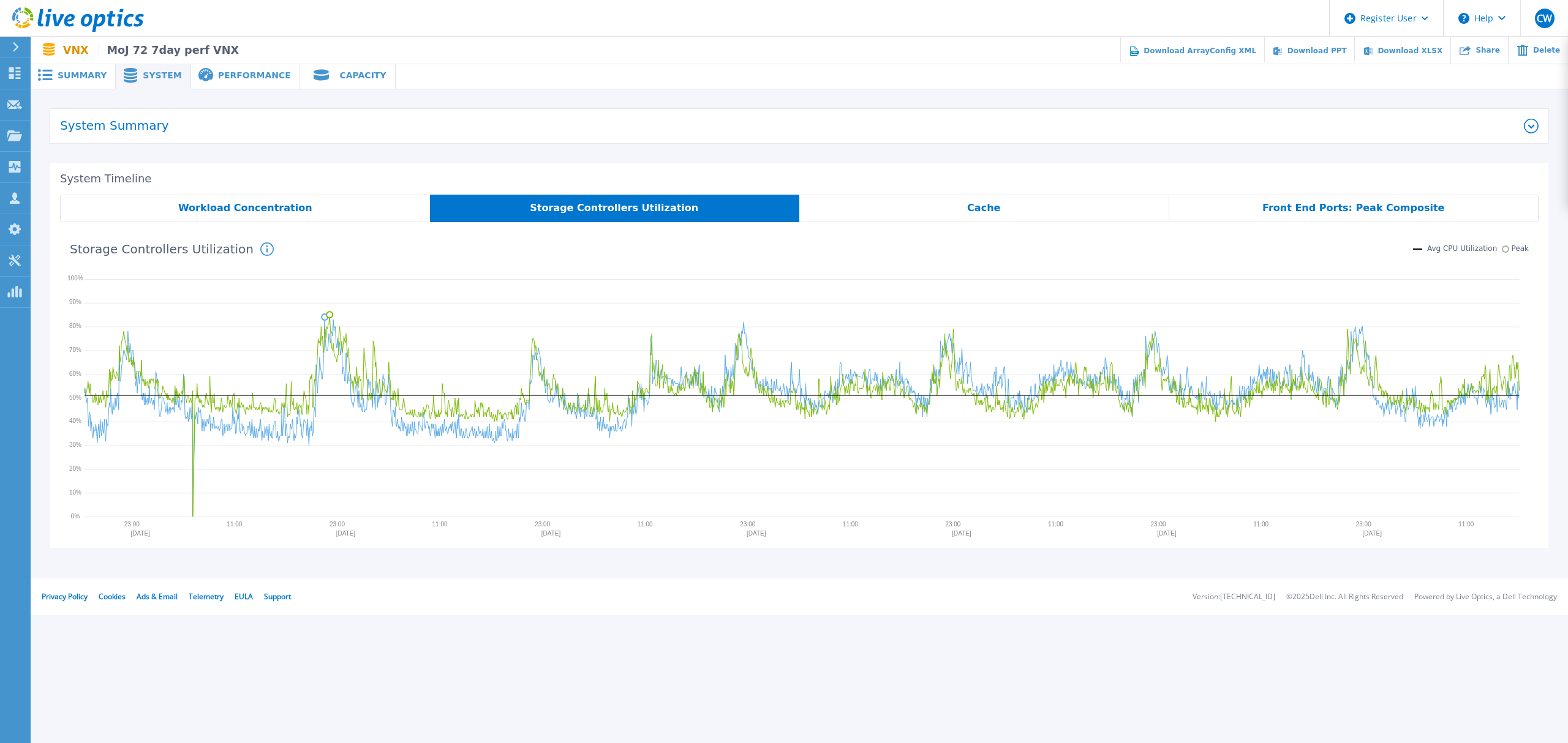
click at [968, 211] on div "Cache" at bounding box center [984, 208] width 370 height 27
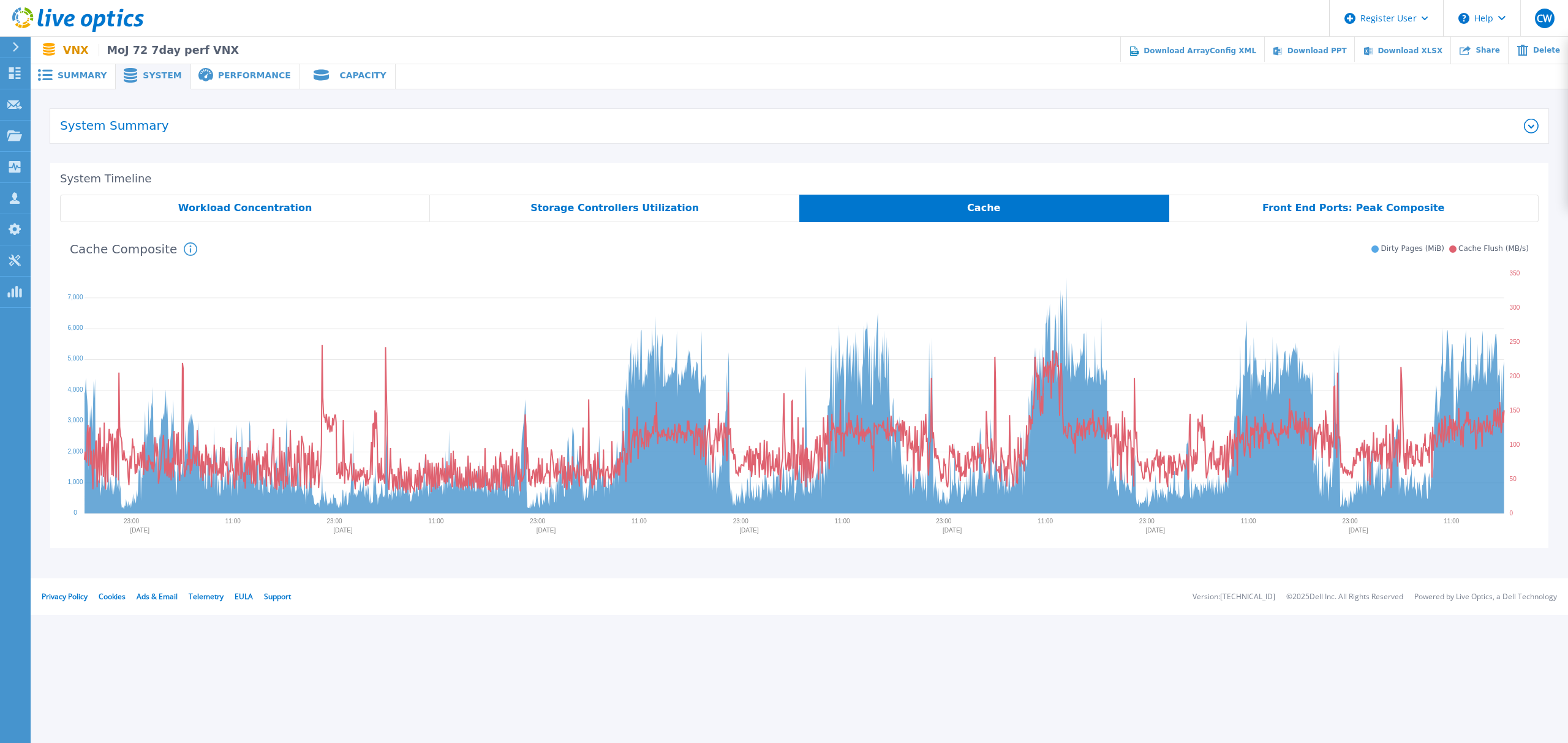
click at [291, 216] on div "Workload Concentration" at bounding box center [245, 208] width 370 height 27
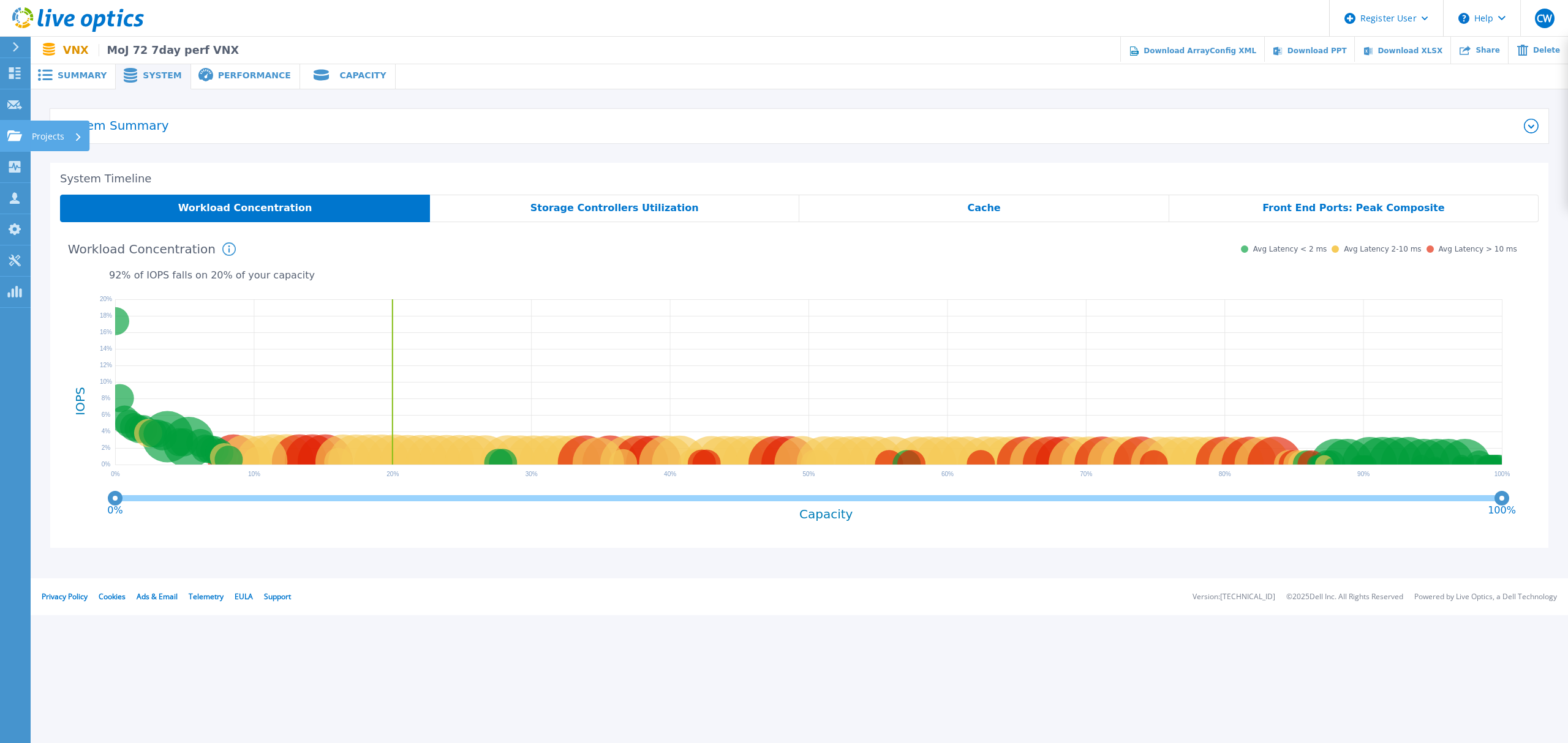
click at [50, 137] on p "Projects" at bounding box center [48, 136] width 32 height 32
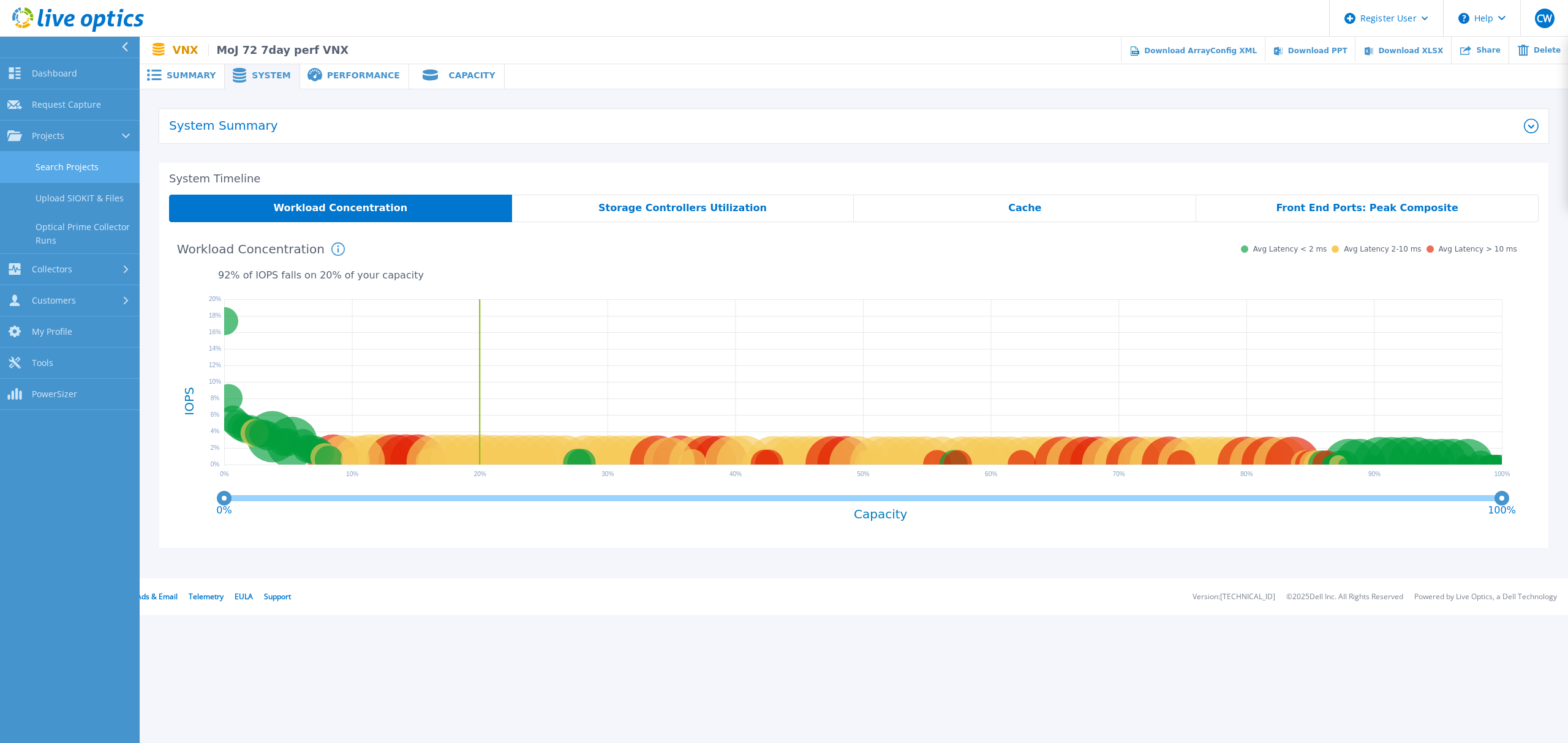
click at [73, 162] on link "Search Projects" at bounding box center [69, 167] width 140 height 31
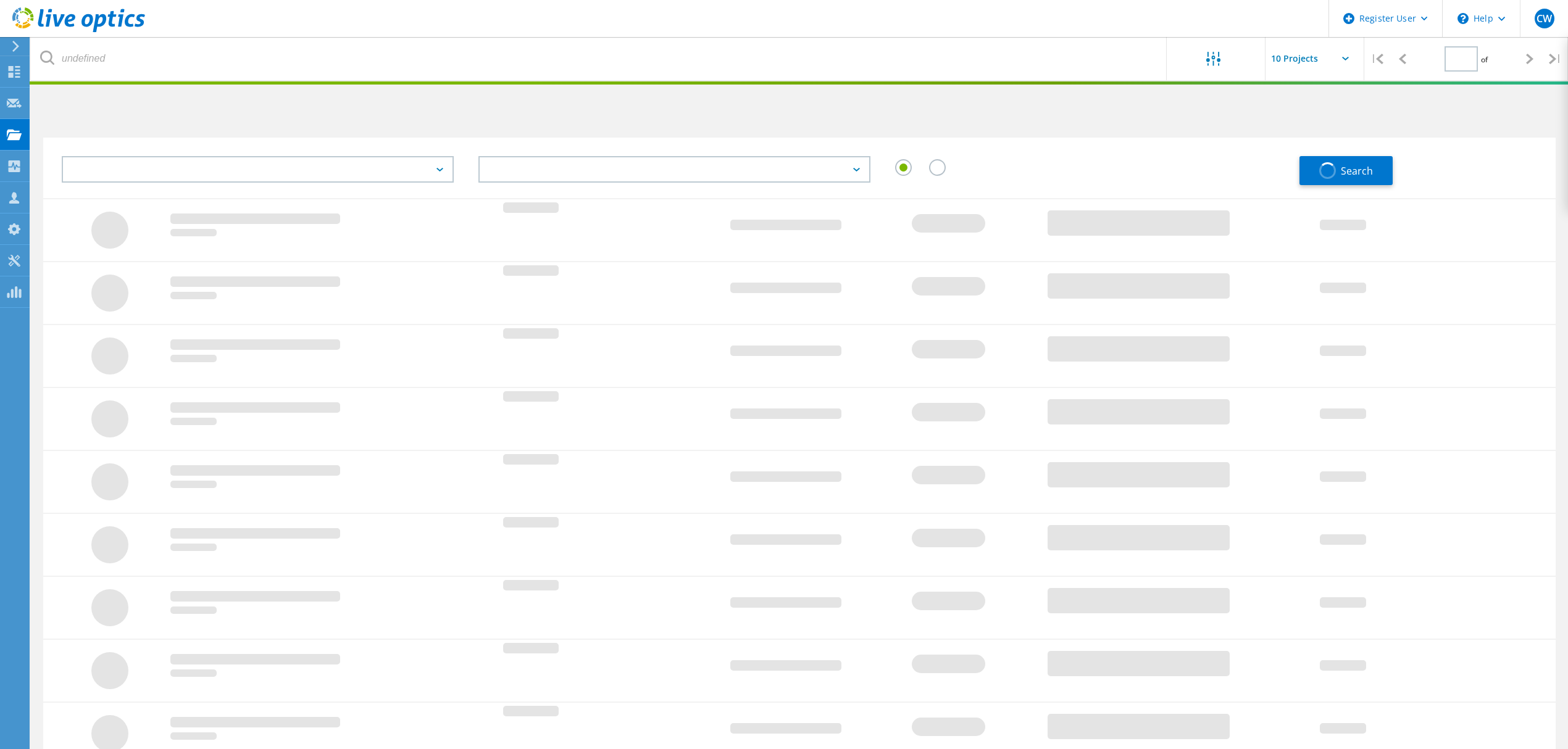
type input "1"
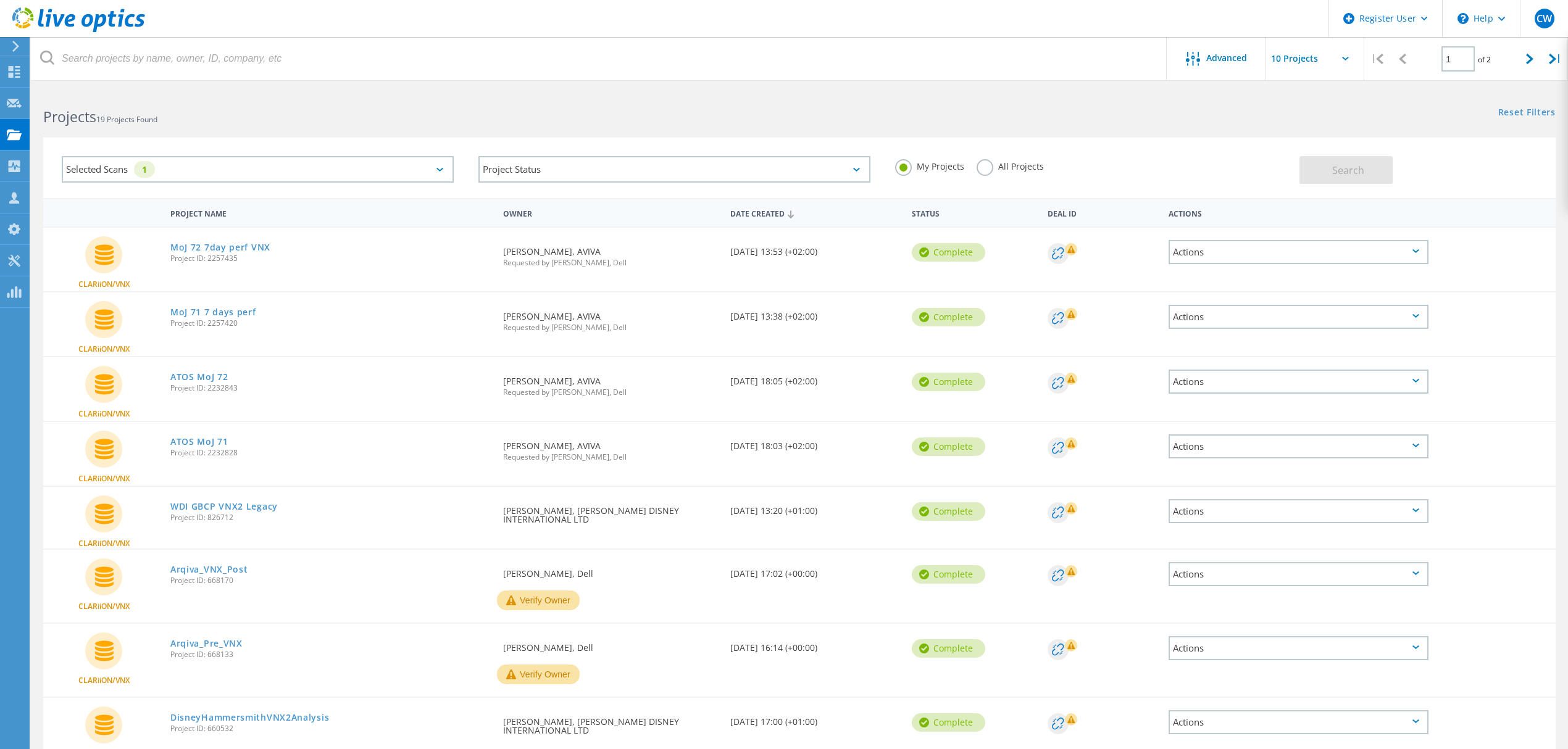
click at [983, 164] on label "All Projects" at bounding box center [1010, 165] width 67 height 12
click at [0, 0] on input "All Projects" at bounding box center [0, 0] width 0 height 0
click at [442, 171] on div "Selected Scans 1" at bounding box center [257, 169] width 392 height 26
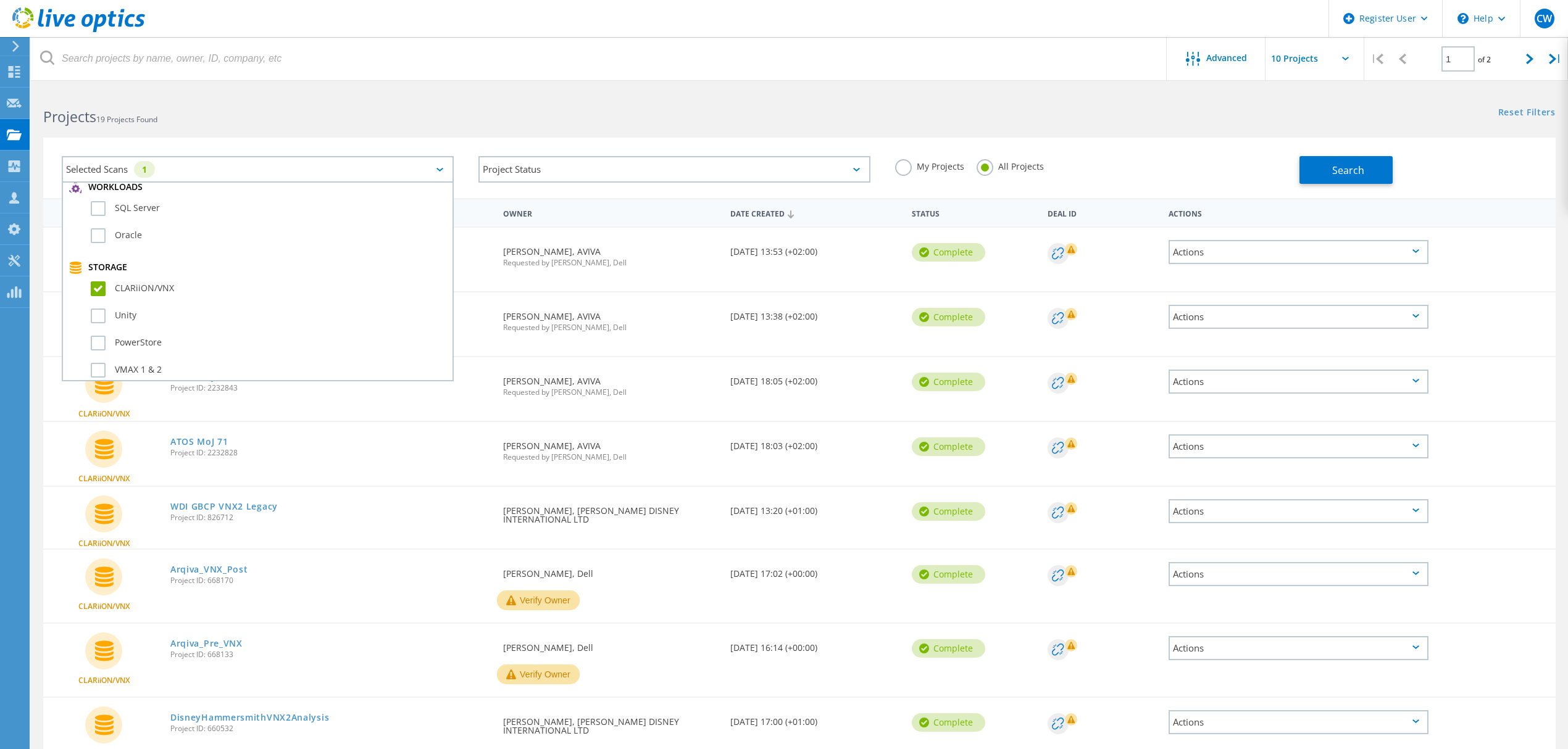
scroll to position [247, 0]
click at [99, 294] on label "PowerStore" at bounding box center [268, 302] width 355 height 15
click at [0, 0] on input "PowerStore" at bounding box center [0, 0] width 0 height 0
drag, startPoint x: 97, startPoint y: 240, endPoint x: 144, endPoint y: 240, distance: 47.0
click at [99, 240] on label "CLARiiON/VNX" at bounding box center [268, 247] width 355 height 15
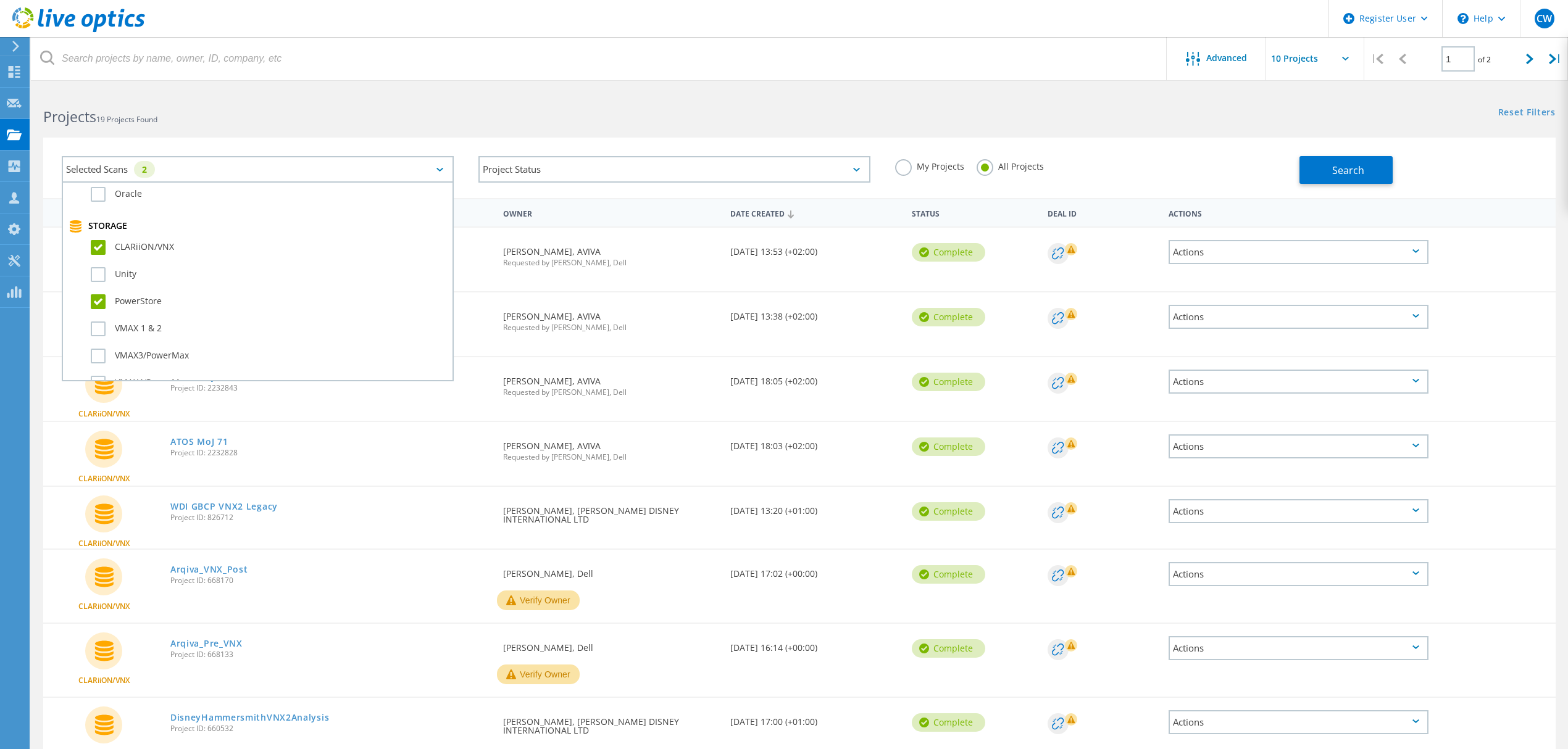
click at [0, 0] on input "CLARiiON/VNX" at bounding box center [0, 0] width 0 height 0
click at [1329, 172] on button "Search" at bounding box center [1346, 170] width 93 height 27
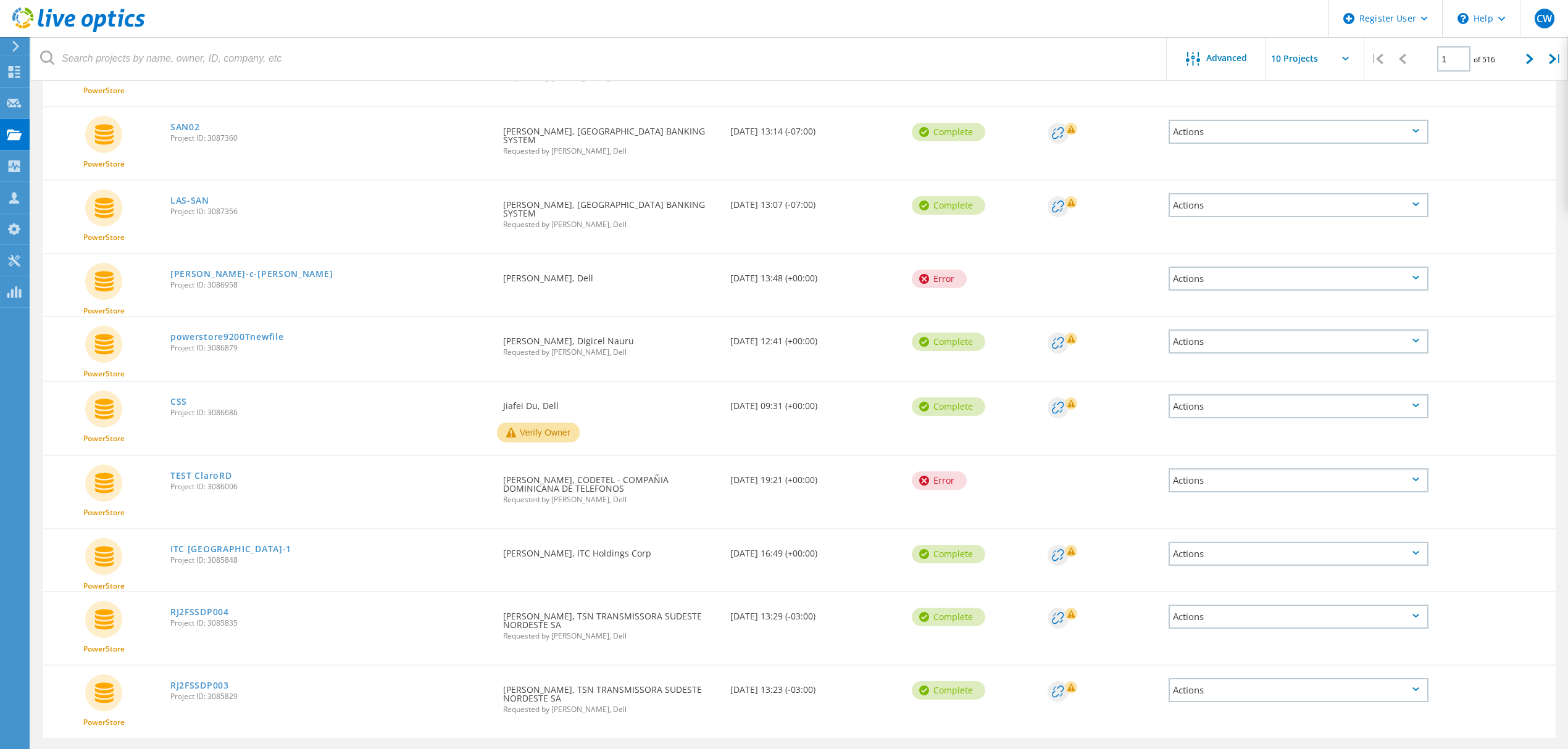
scroll to position [201, 0]
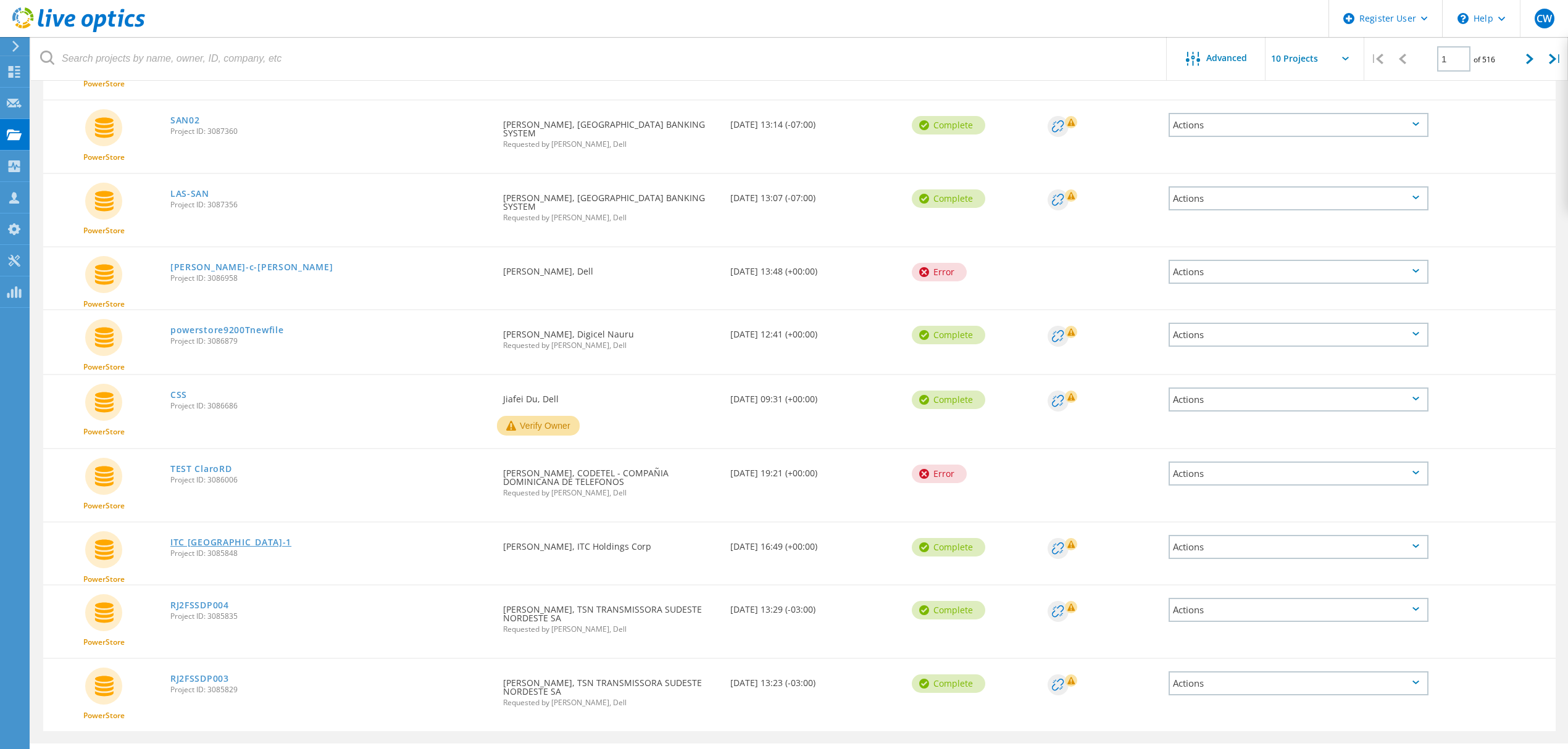
click at [190, 538] on link "ITC [GEOGRAPHIC_DATA]-1" at bounding box center [231, 543] width 121 height 9
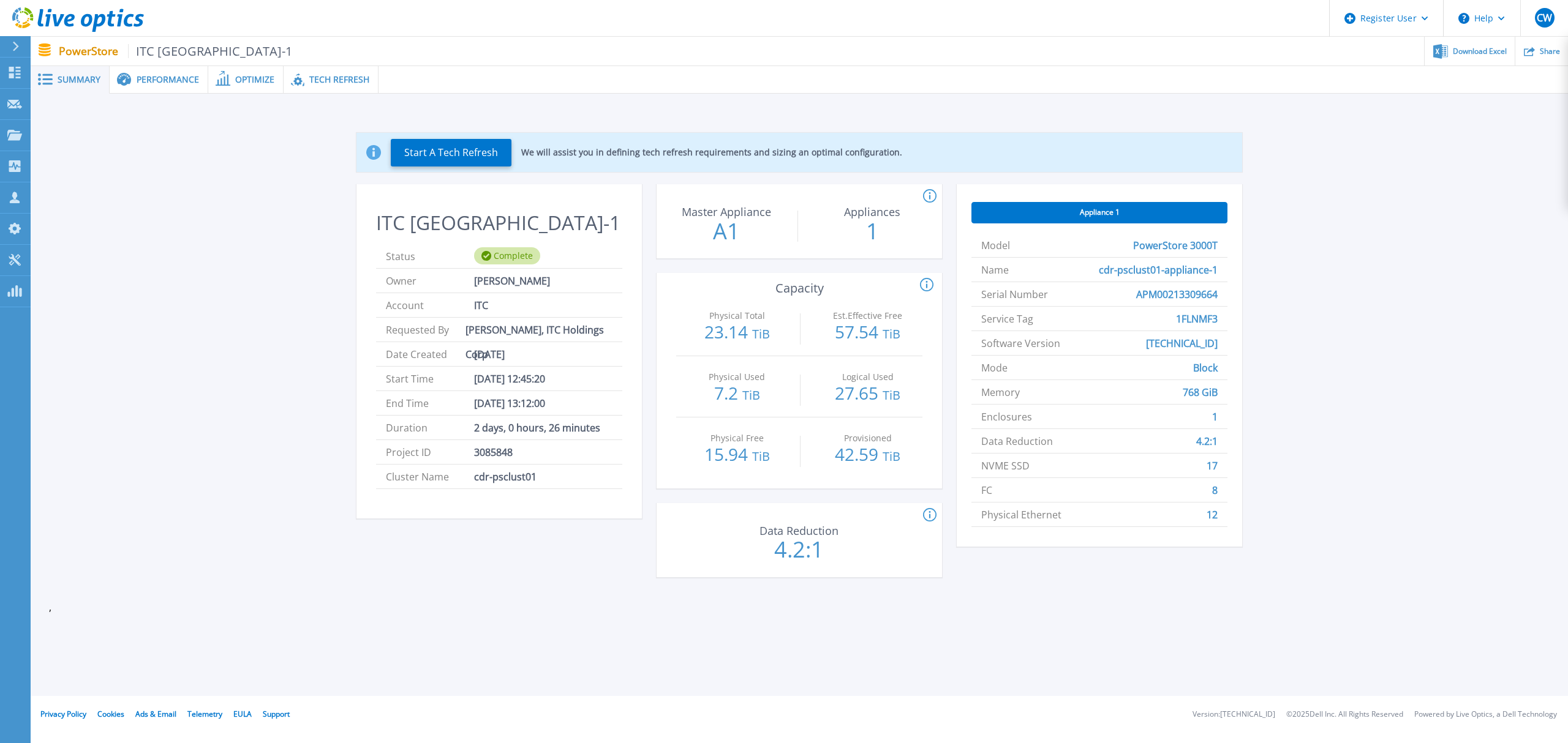
click at [931, 197] on icon at bounding box center [930, 196] width 14 height 15
click at [927, 285] on icon at bounding box center [927, 285] width 2 height 7
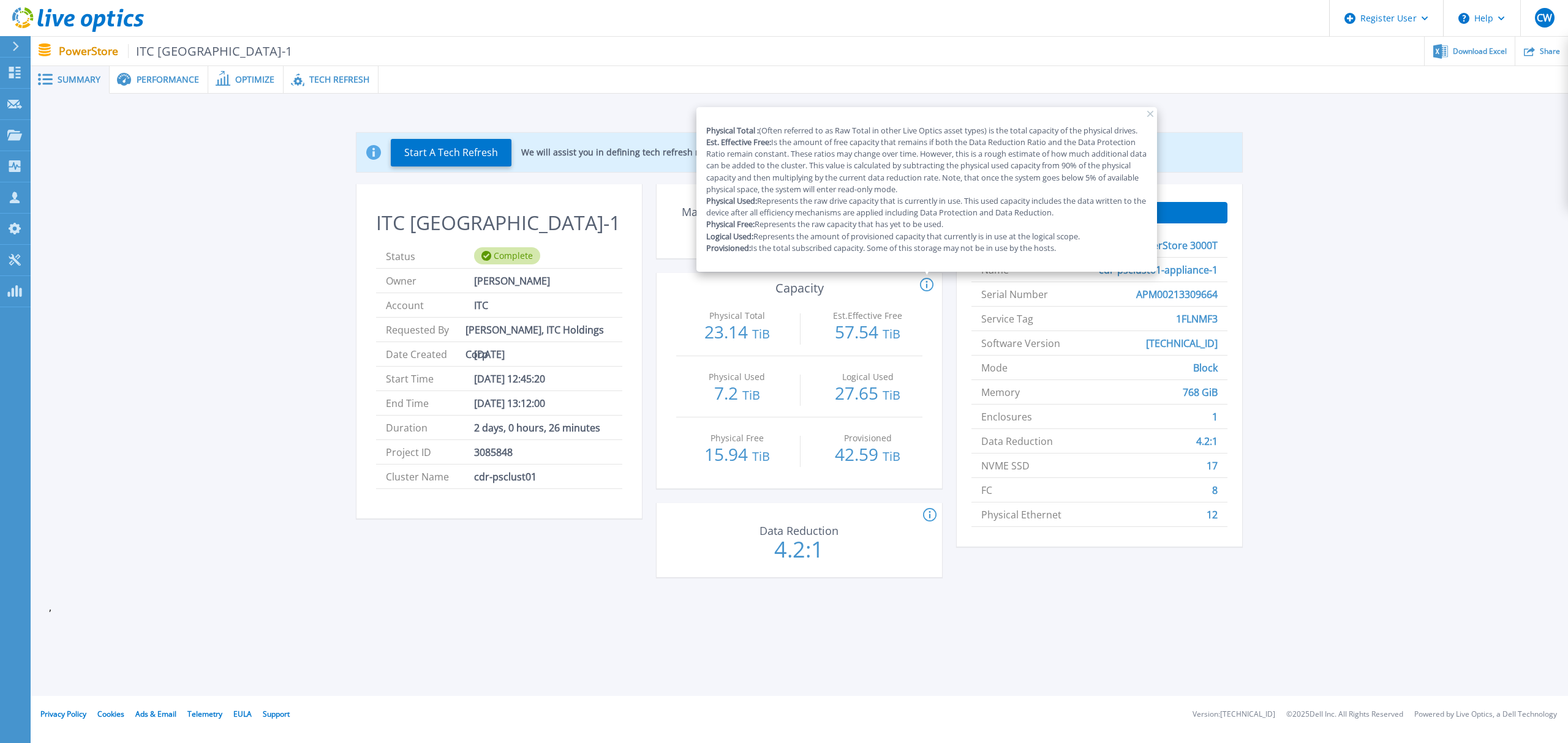
click at [924, 511] on icon at bounding box center [930, 516] width 14 height 15
click at [1010, 478] on icon at bounding box center [1010, 478] width 6 height 6
click at [1146, 116] on div "Physical Total : (Often referred to as Raw Total in other Live Optics asset typ…" at bounding box center [926, 190] width 461 height 165
click at [1152, 113] on rect at bounding box center [1151, 114] width 6 height 6
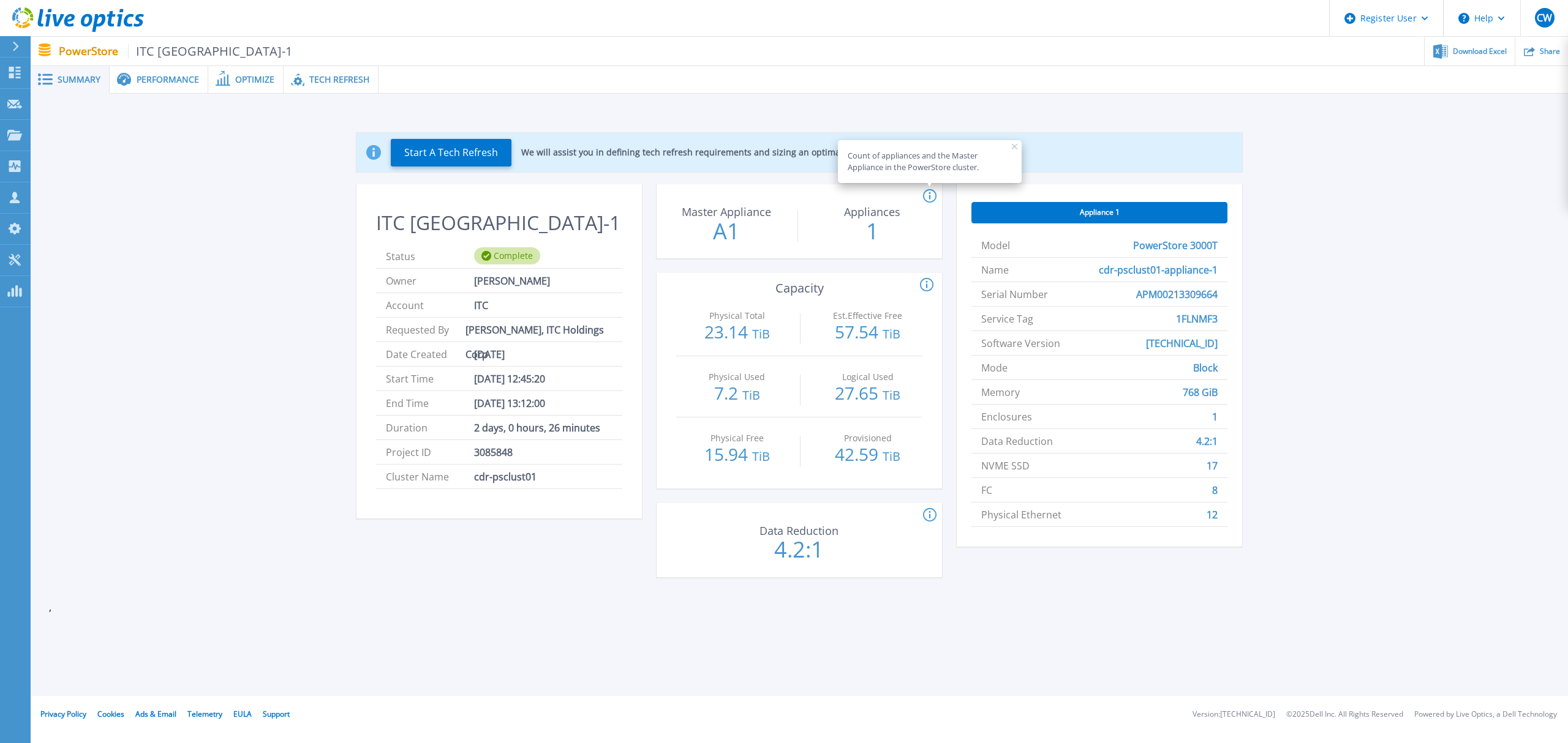
click at [244, 282] on div "Start A Tech Refresh We will assist you in defining tech refresh requirements a…" at bounding box center [799, 358] width 1501 height 488
click at [156, 81] on span "Performance" at bounding box center [167, 80] width 63 height 9
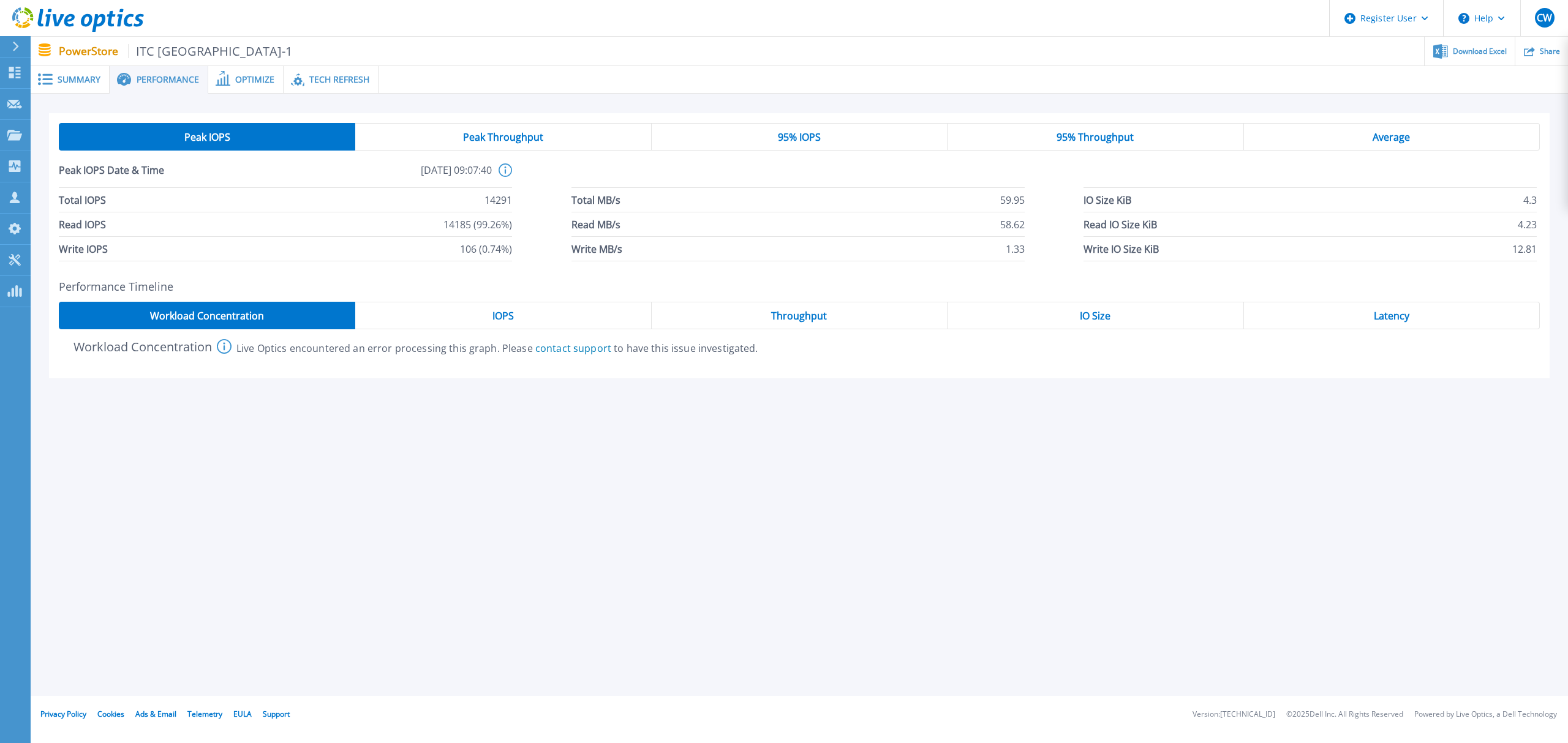
click at [545, 316] on div "IOPS" at bounding box center [503, 315] width 296 height 27
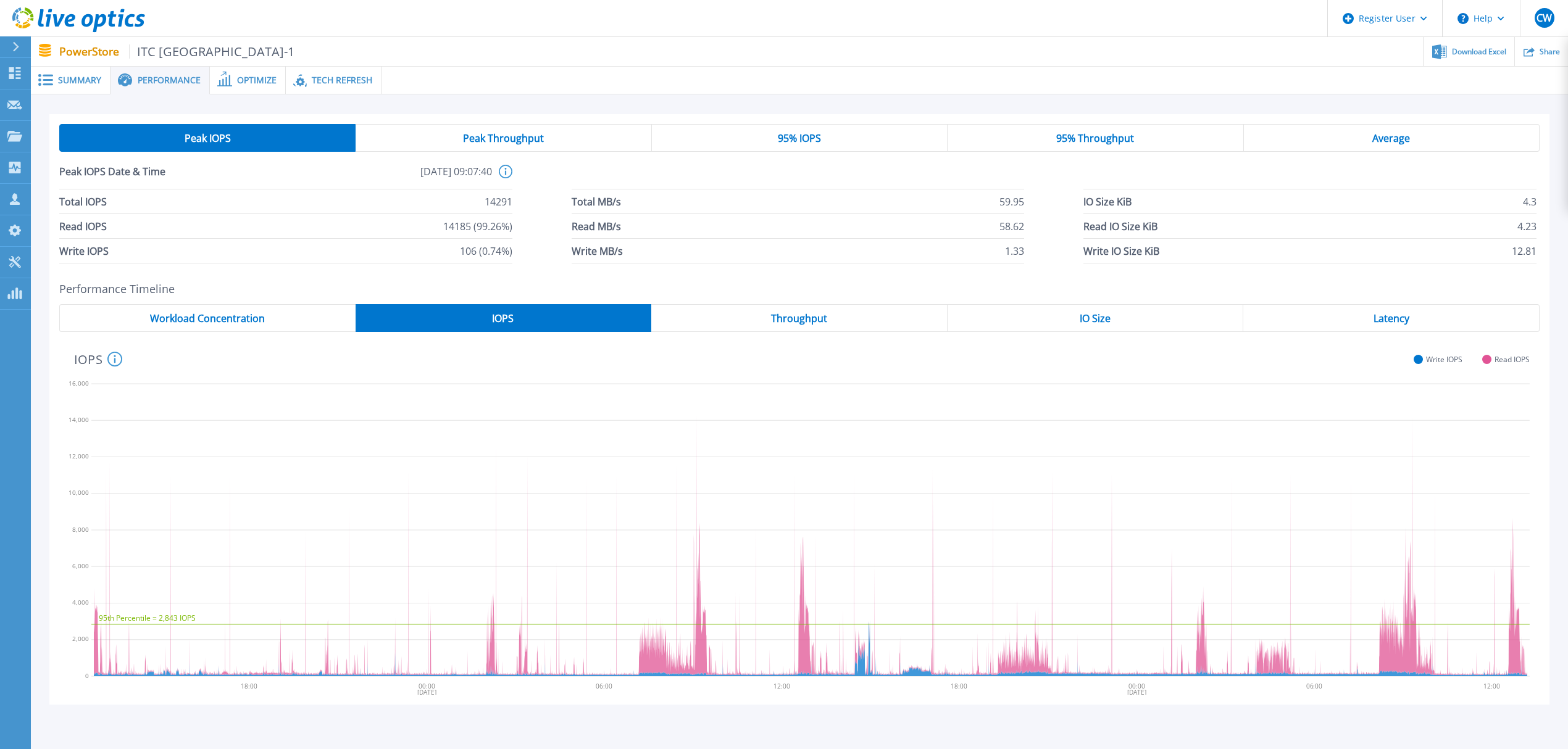
click at [808, 315] on span "Throughput" at bounding box center [799, 319] width 56 height 10
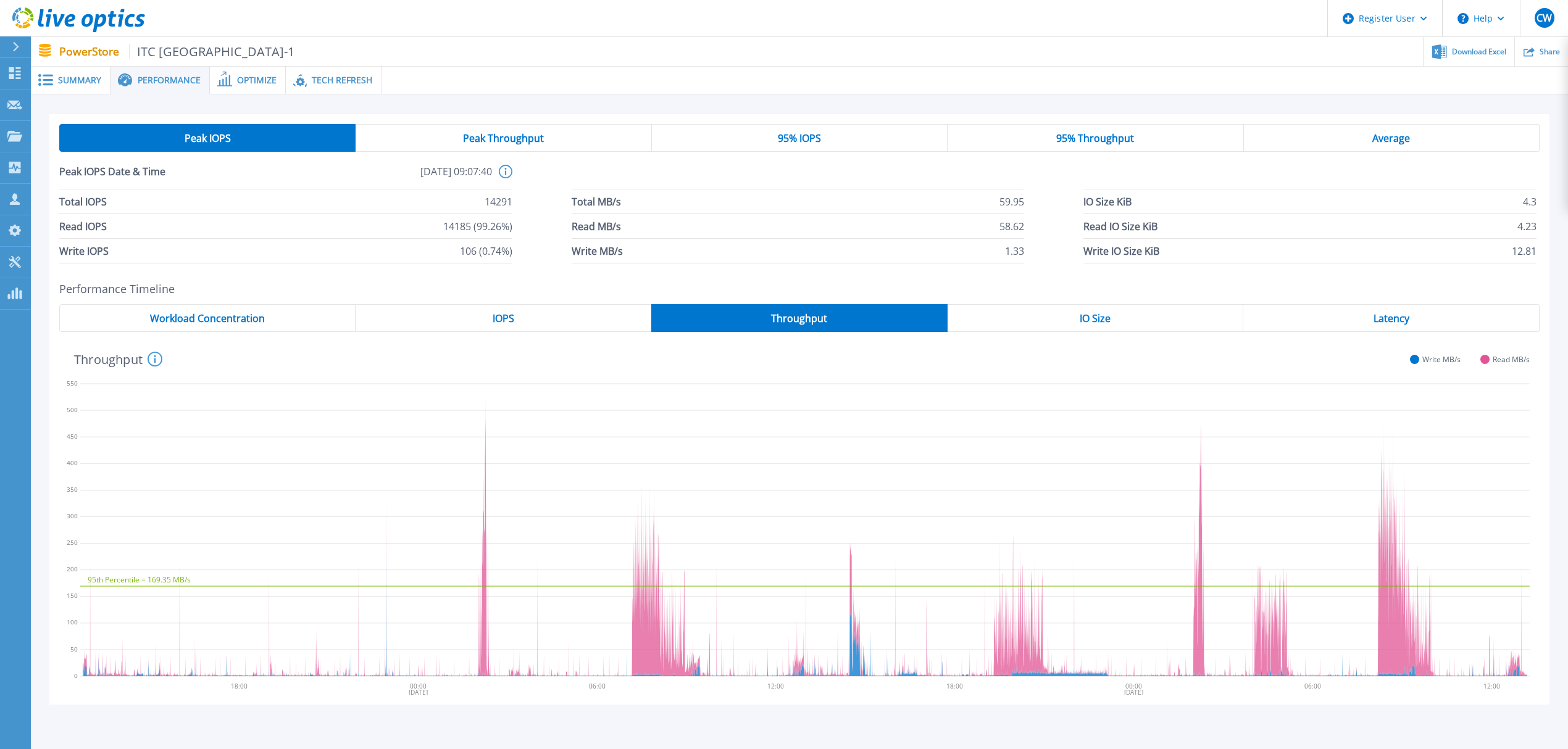
drag, startPoint x: 1107, startPoint y: 315, endPoint x: 1136, endPoint y: 317, distance: 29.1
click at [1108, 315] on span "IO Size" at bounding box center [1094, 319] width 31 height 10
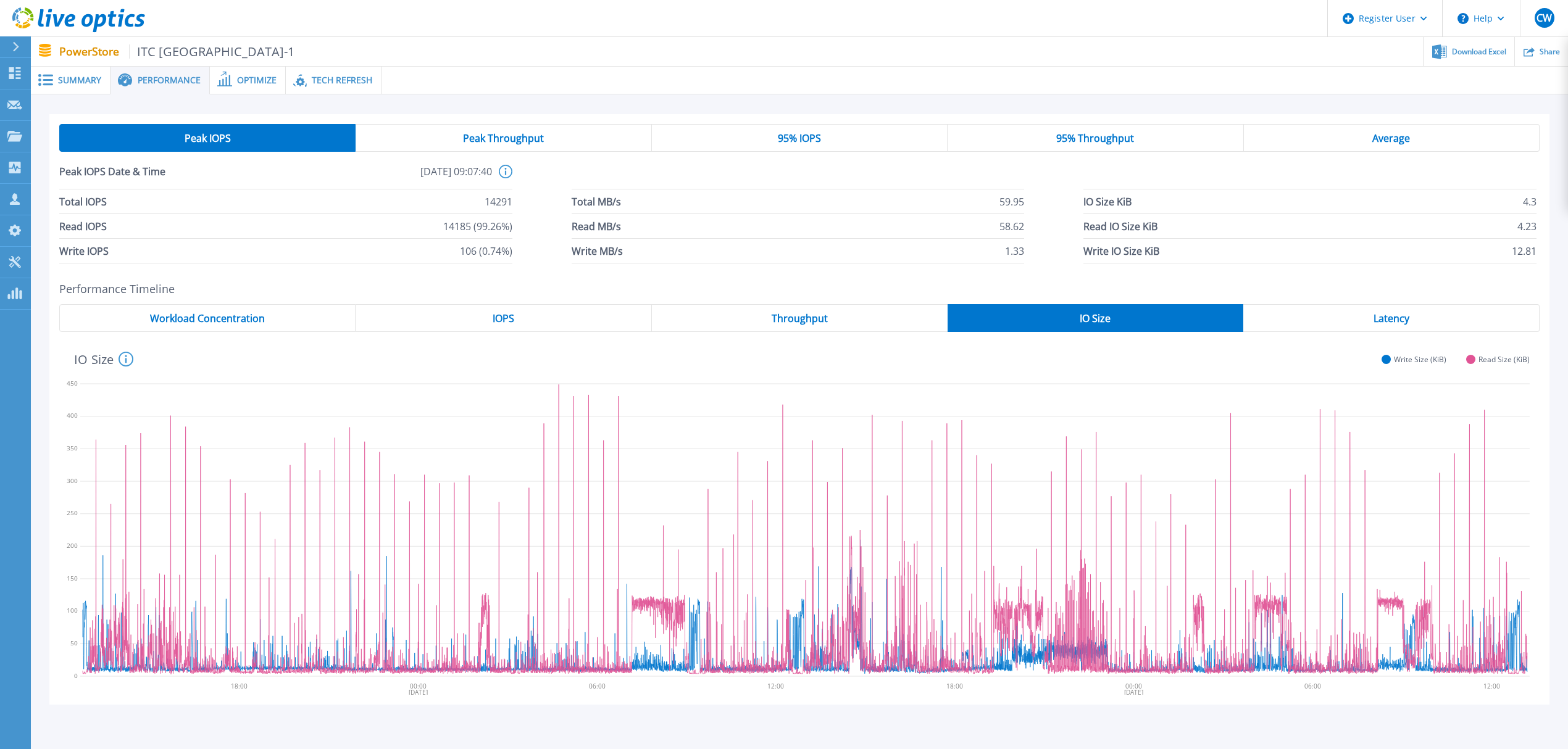
click at [1371, 319] on div "Latency" at bounding box center [1391, 318] width 296 height 27
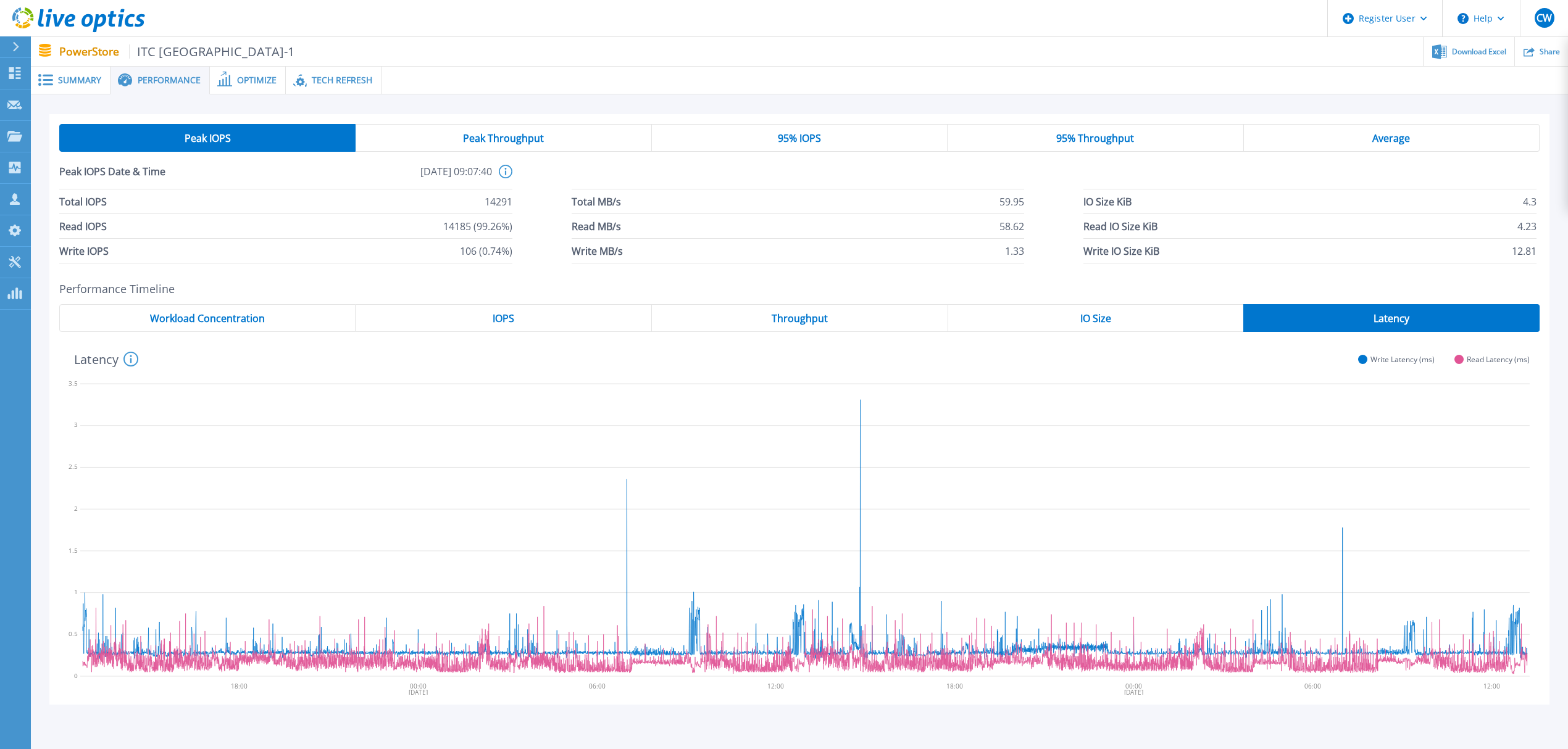
click at [234, 72] on div "Optimize" at bounding box center [248, 81] width 76 height 27
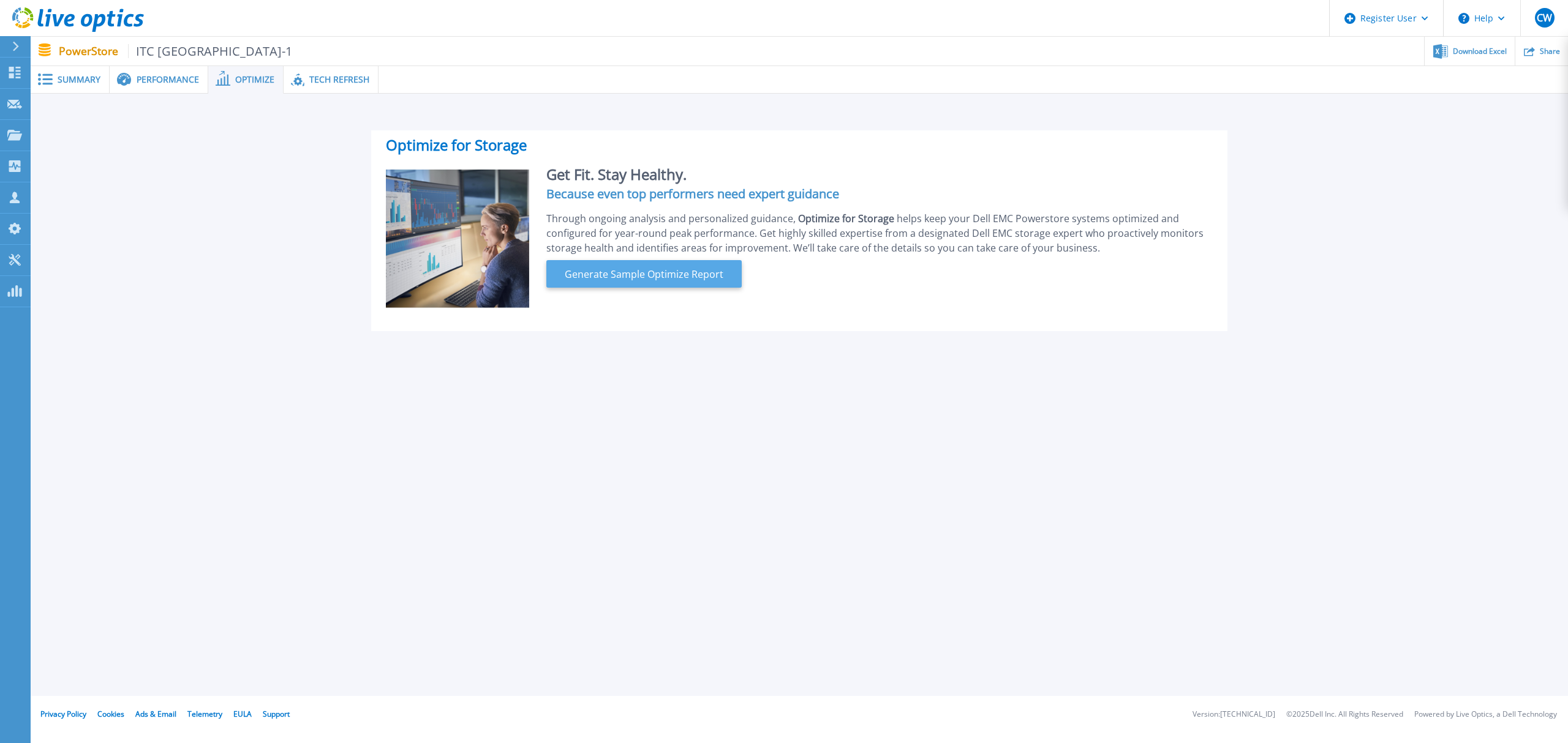
click at [621, 268] on span "Generate Sample Optimize Report" at bounding box center [644, 275] width 169 height 15
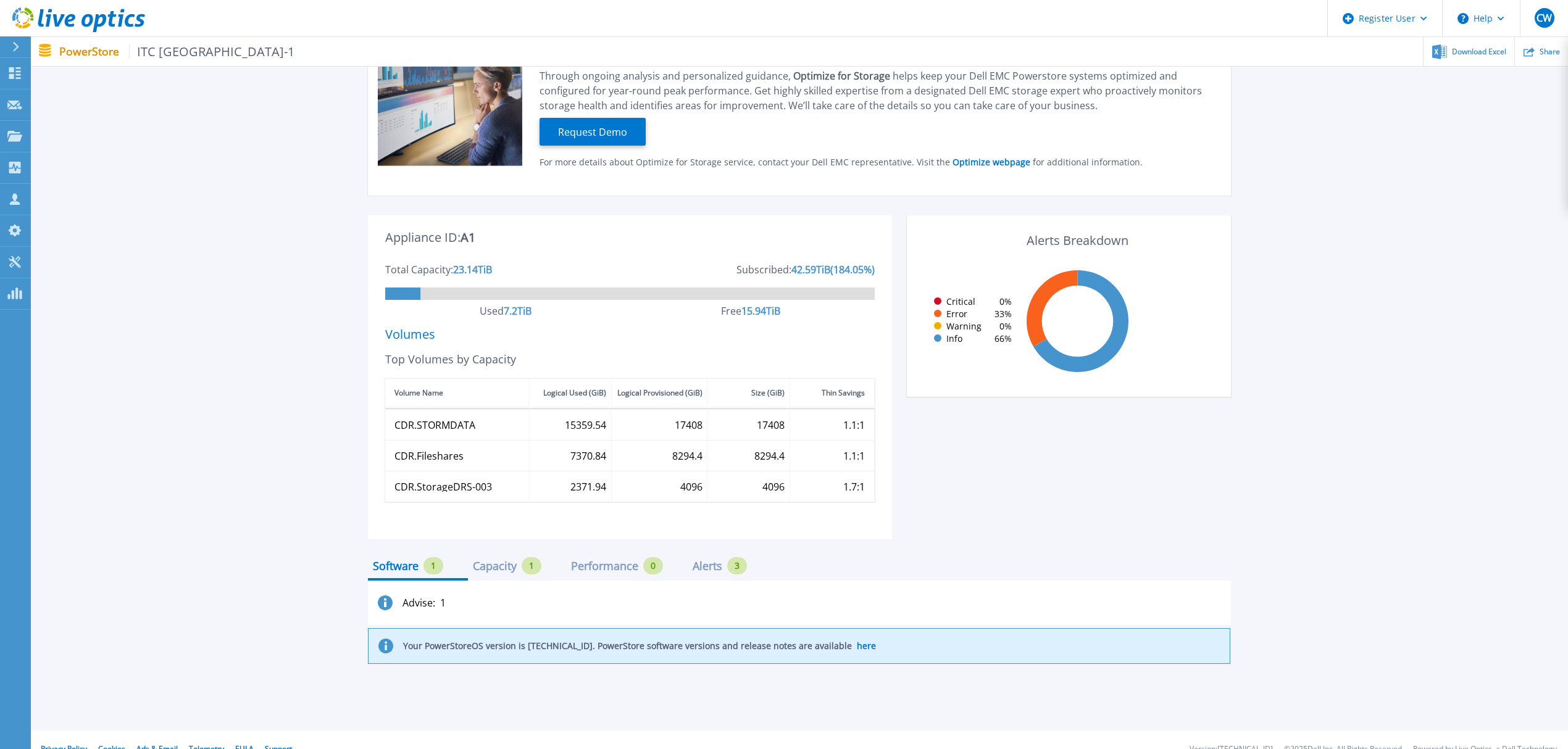
scroll to position [164, 0]
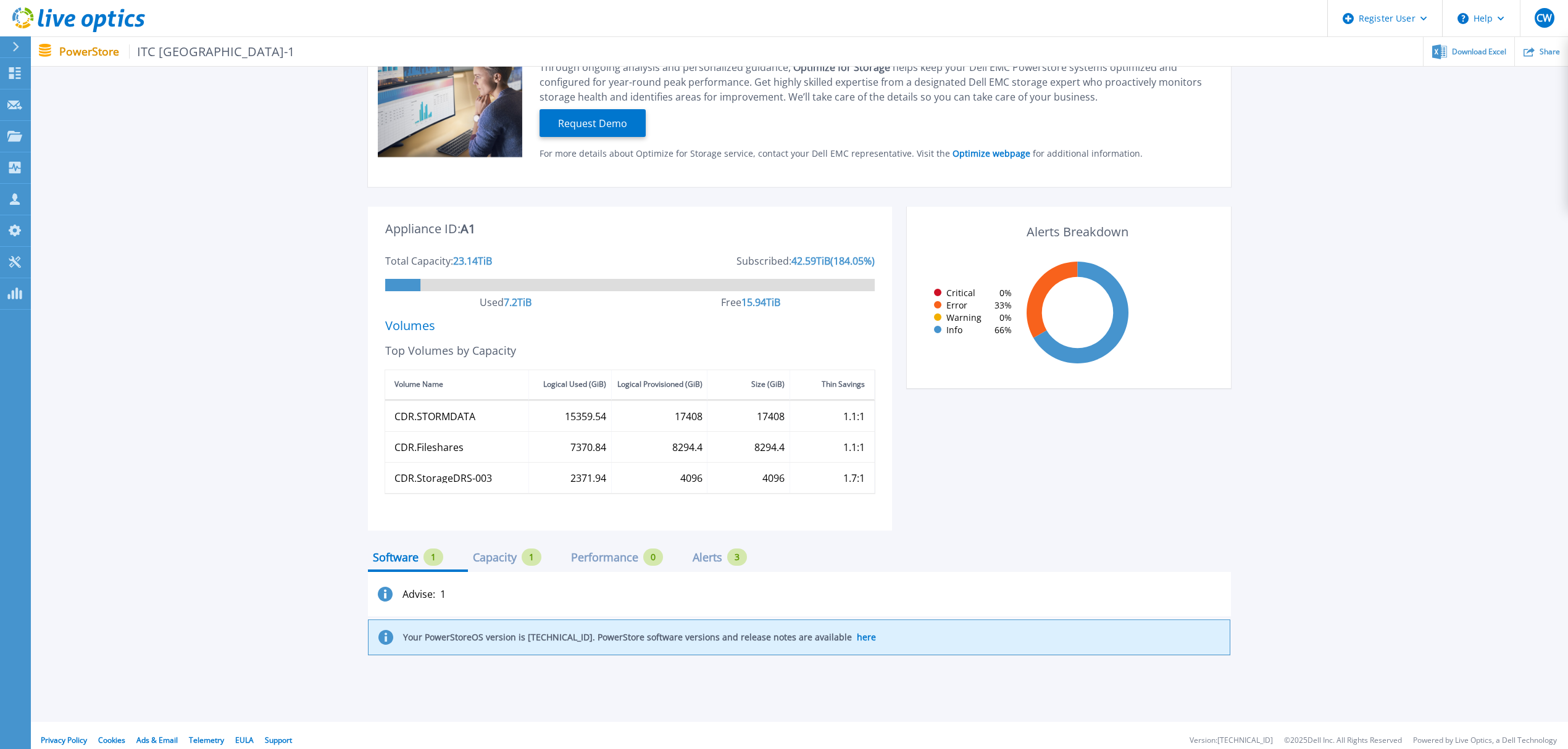
click at [612, 553] on div "Performance" at bounding box center [605, 557] width 67 height 10
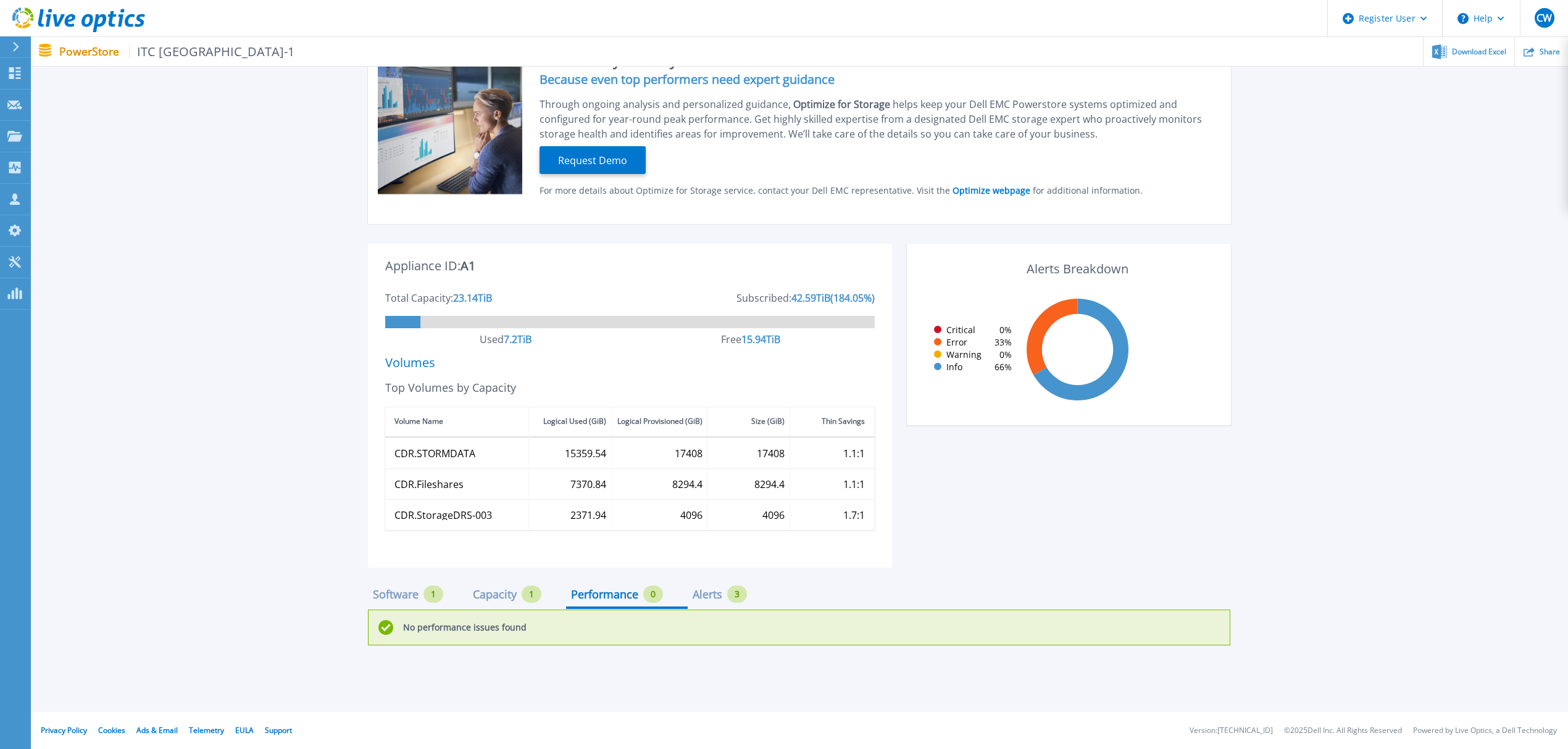
click at [507, 590] on div "Capacity" at bounding box center [495, 595] width 44 height 10
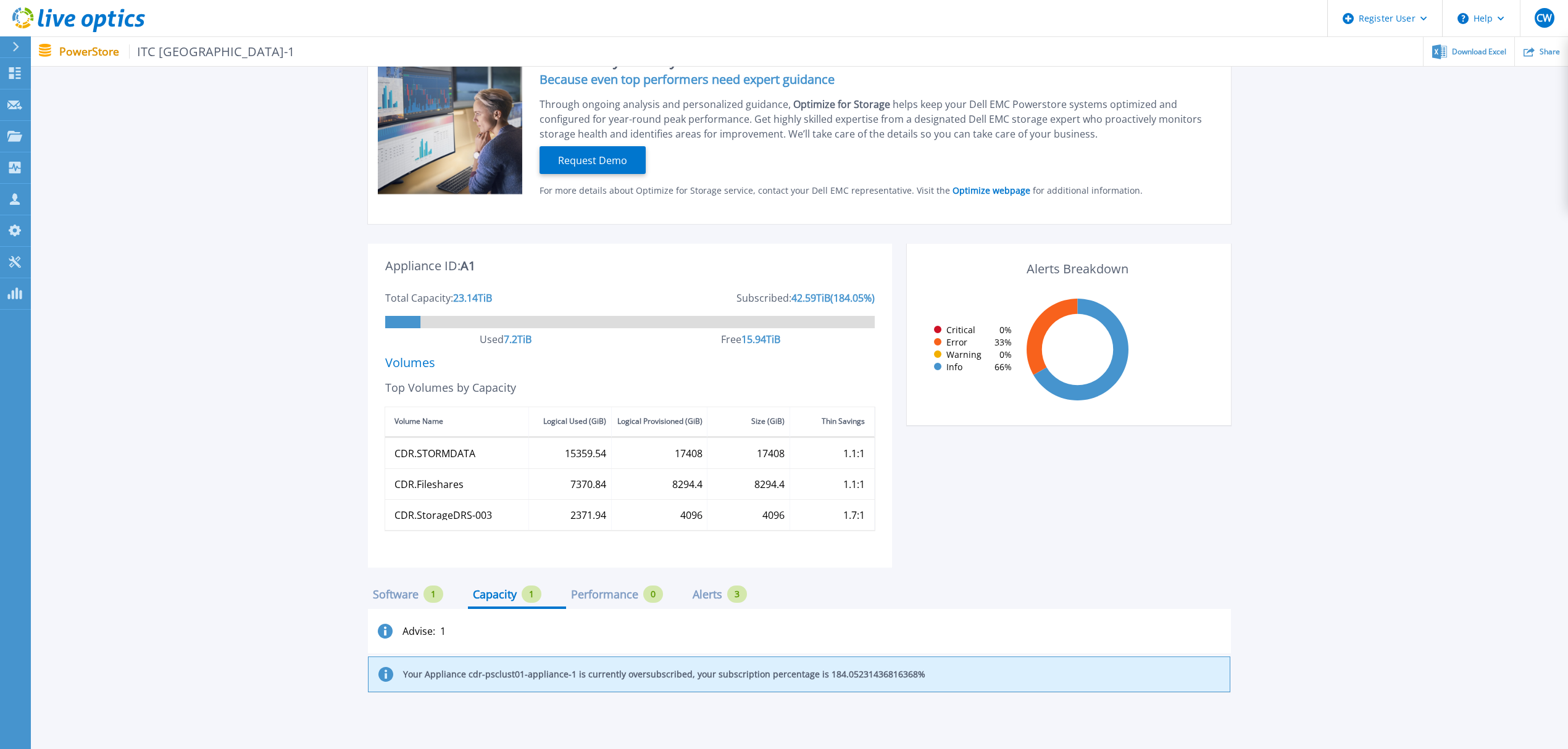
scroll to position [164, 0]
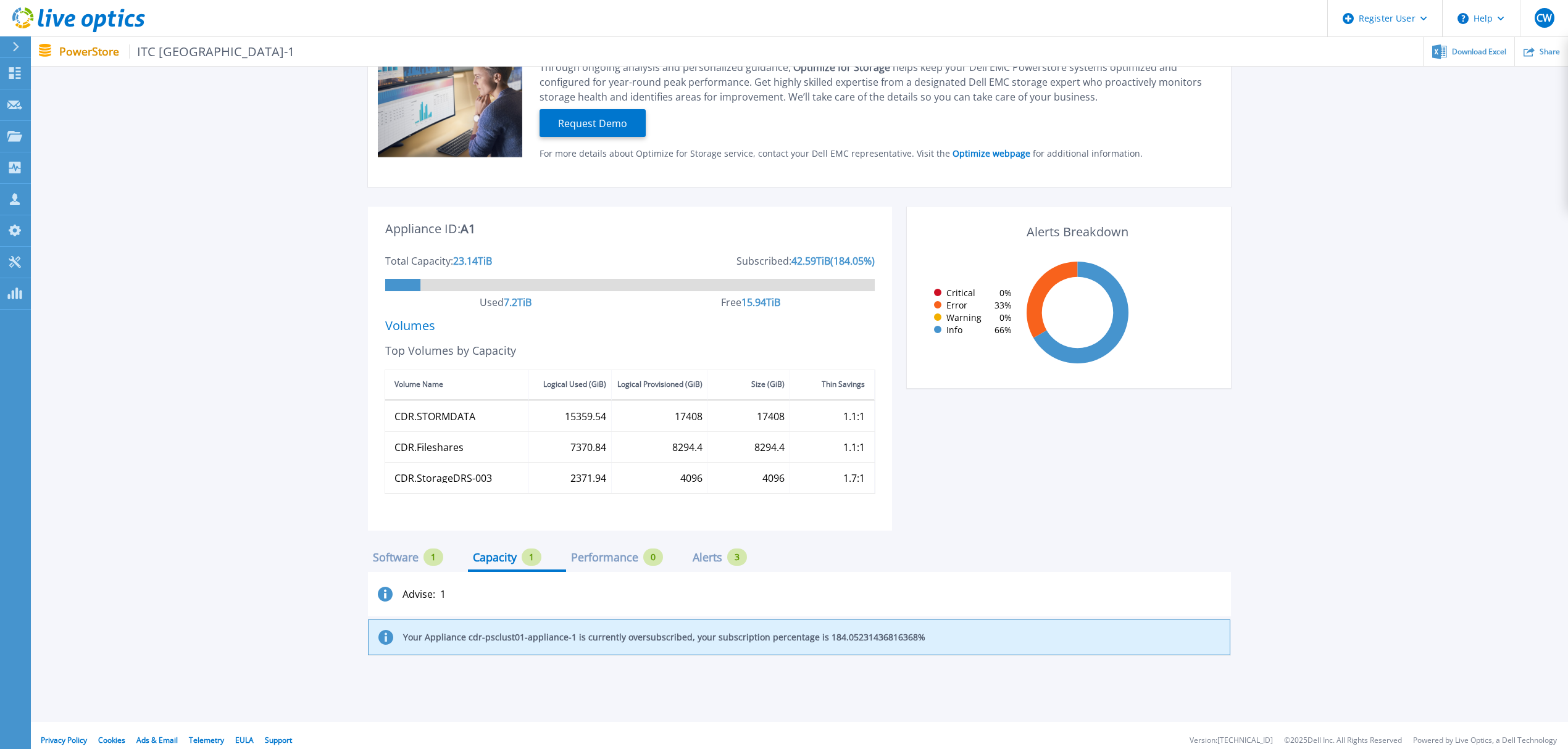
click at [390, 552] on div "Software" at bounding box center [395, 557] width 46 height 10
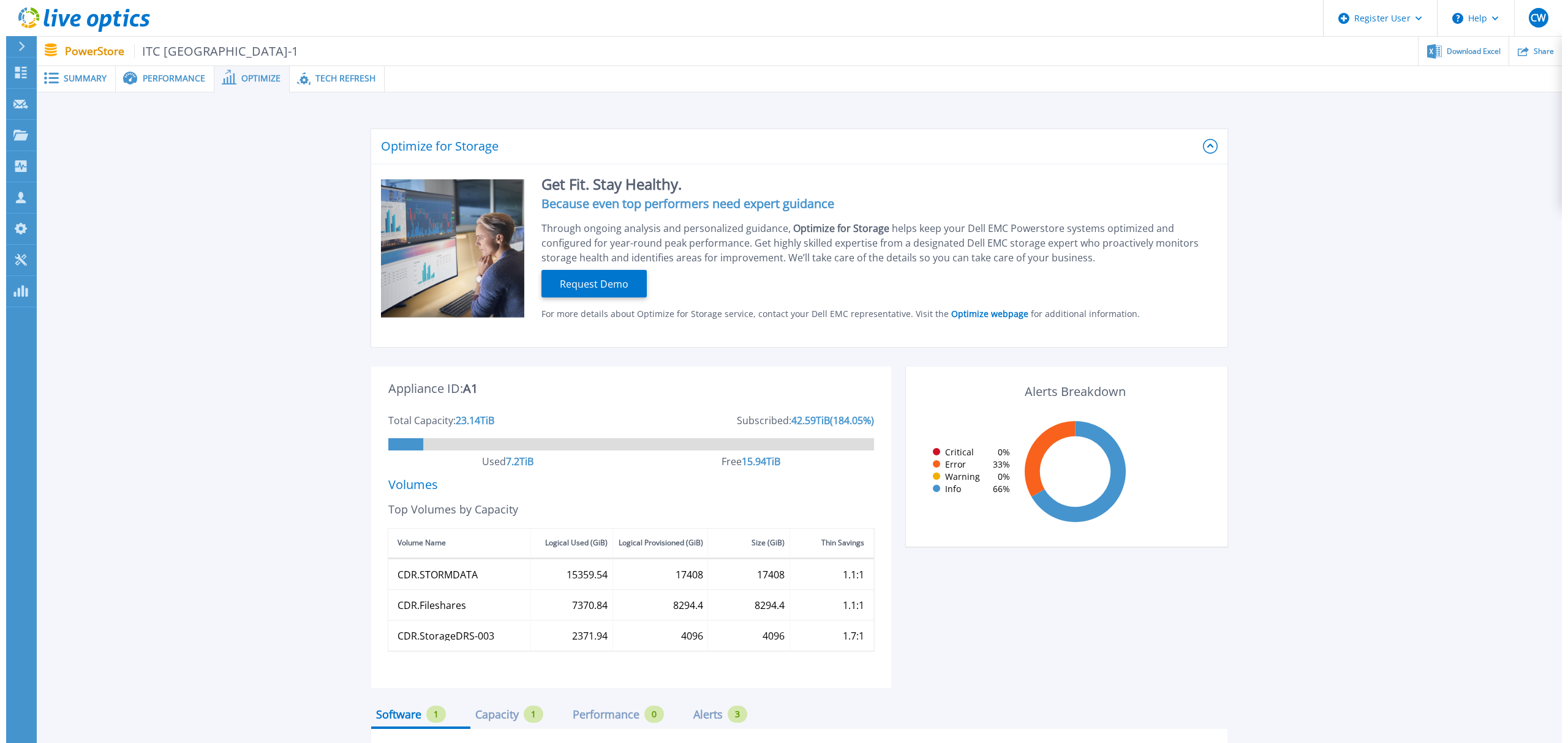
scroll to position [0, 0]
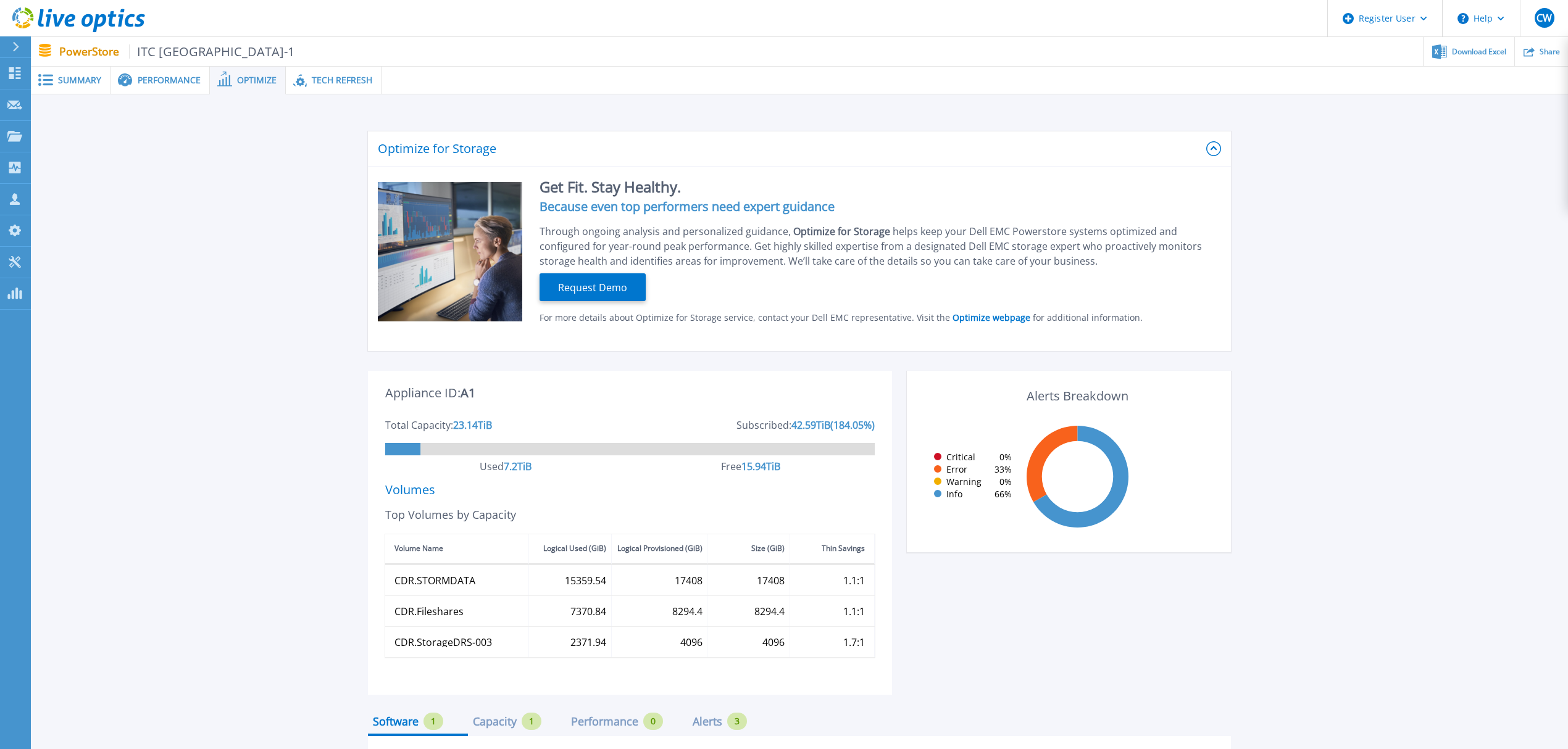
click at [1218, 146] on icon at bounding box center [1214, 149] width 15 height 15
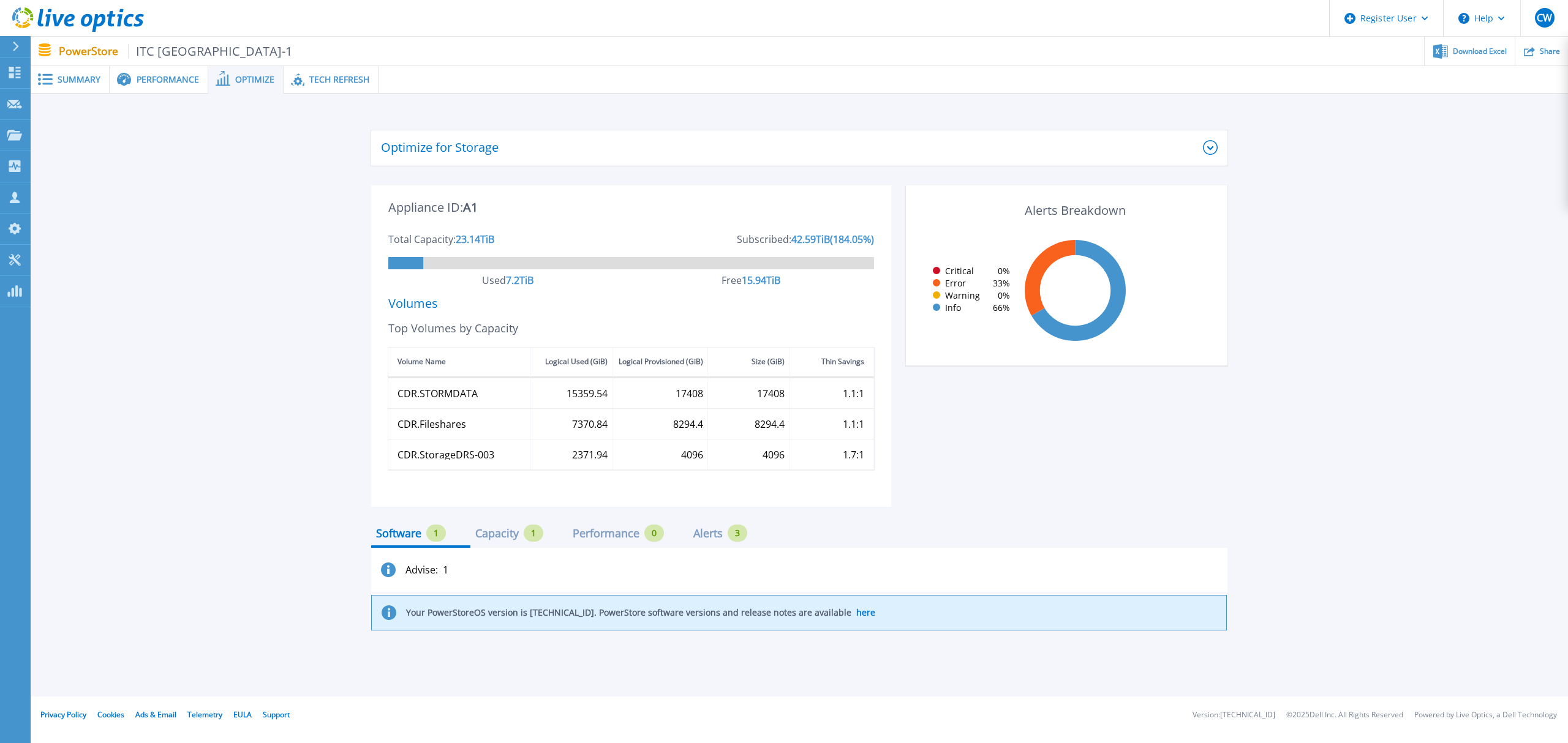
click at [312, 77] on span "Tech Refresh" at bounding box center [339, 80] width 60 height 9
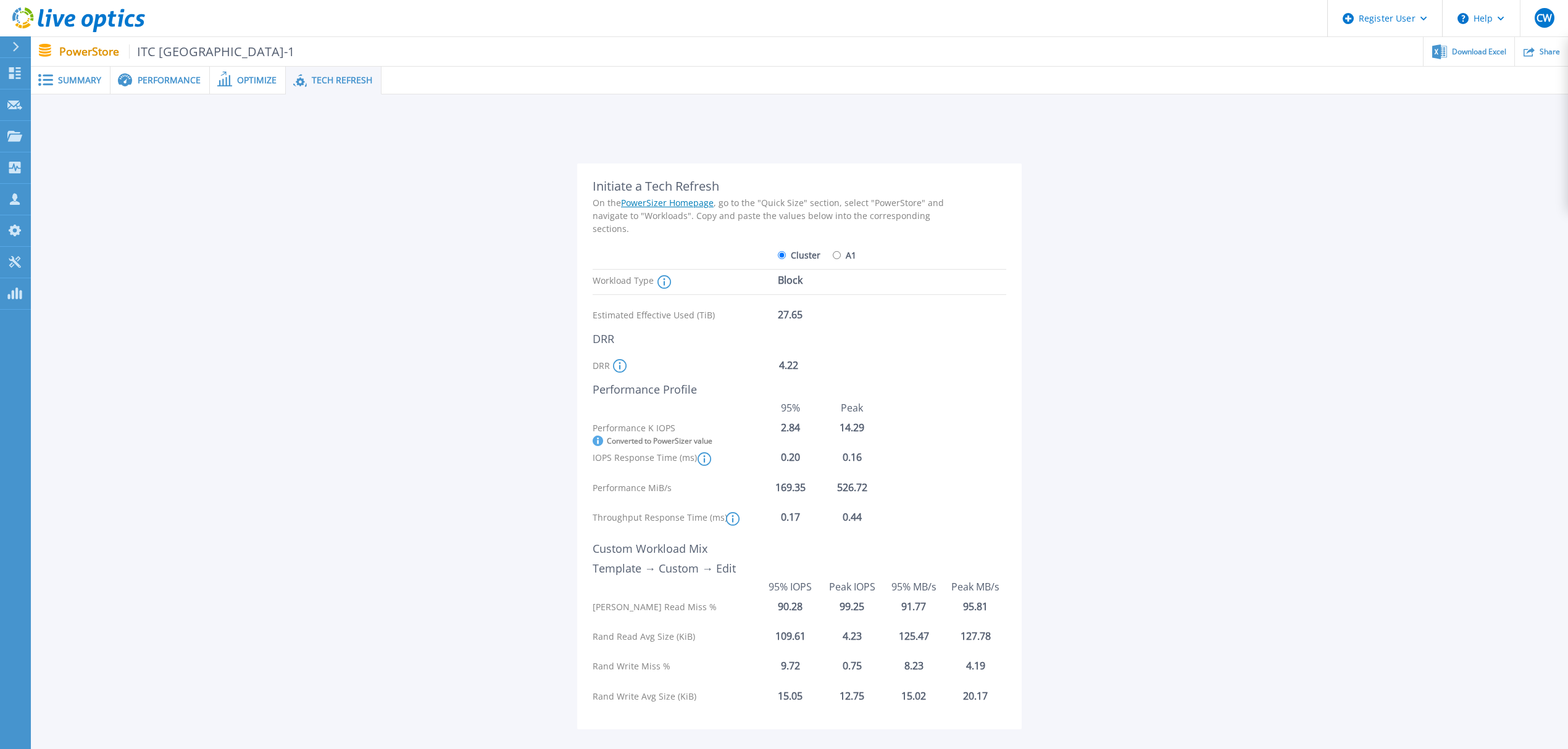
click at [57, 75] on span at bounding box center [44, 80] width 27 height 12
